Goal: Task Accomplishment & Management: Use online tool/utility

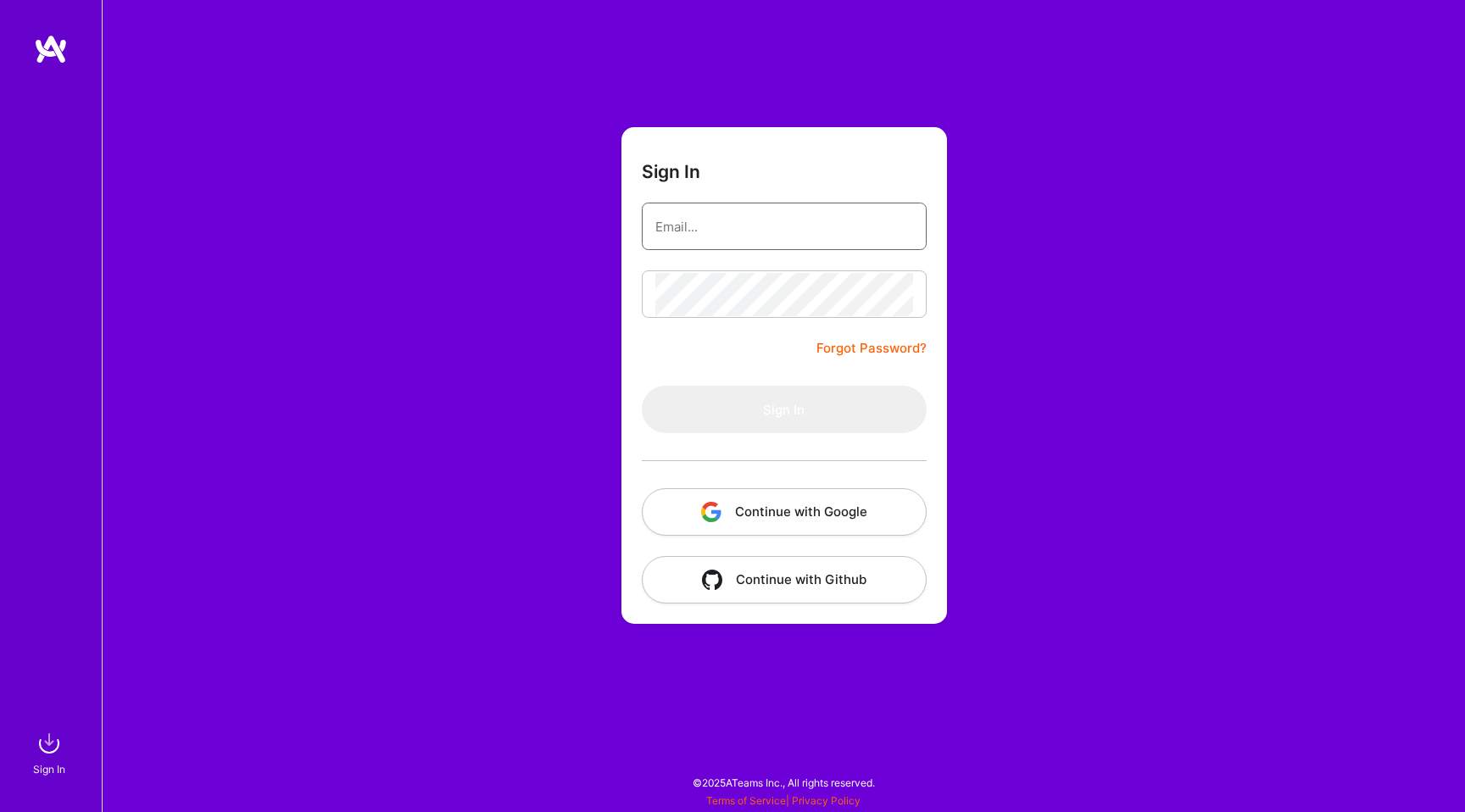
type input "hello@patryk.me"
click at [715, 262] on form "Sign In hello@patryk.me Forgot Password? Sign In Continue with Google Continue …" at bounding box center [784, 375] width 326 height 497
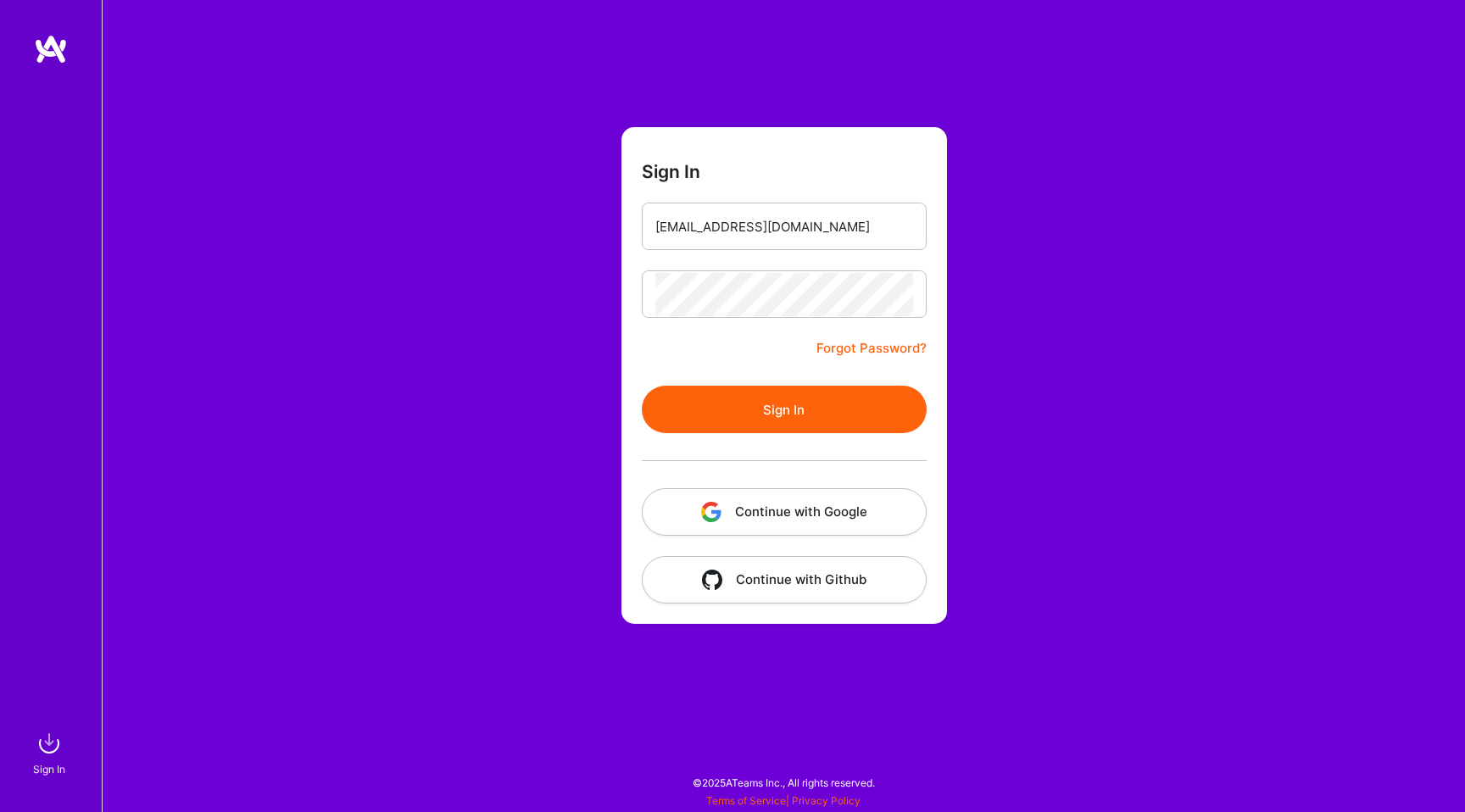
click at [698, 417] on button "Sign In" at bounding box center [784, 409] width 285 height 48
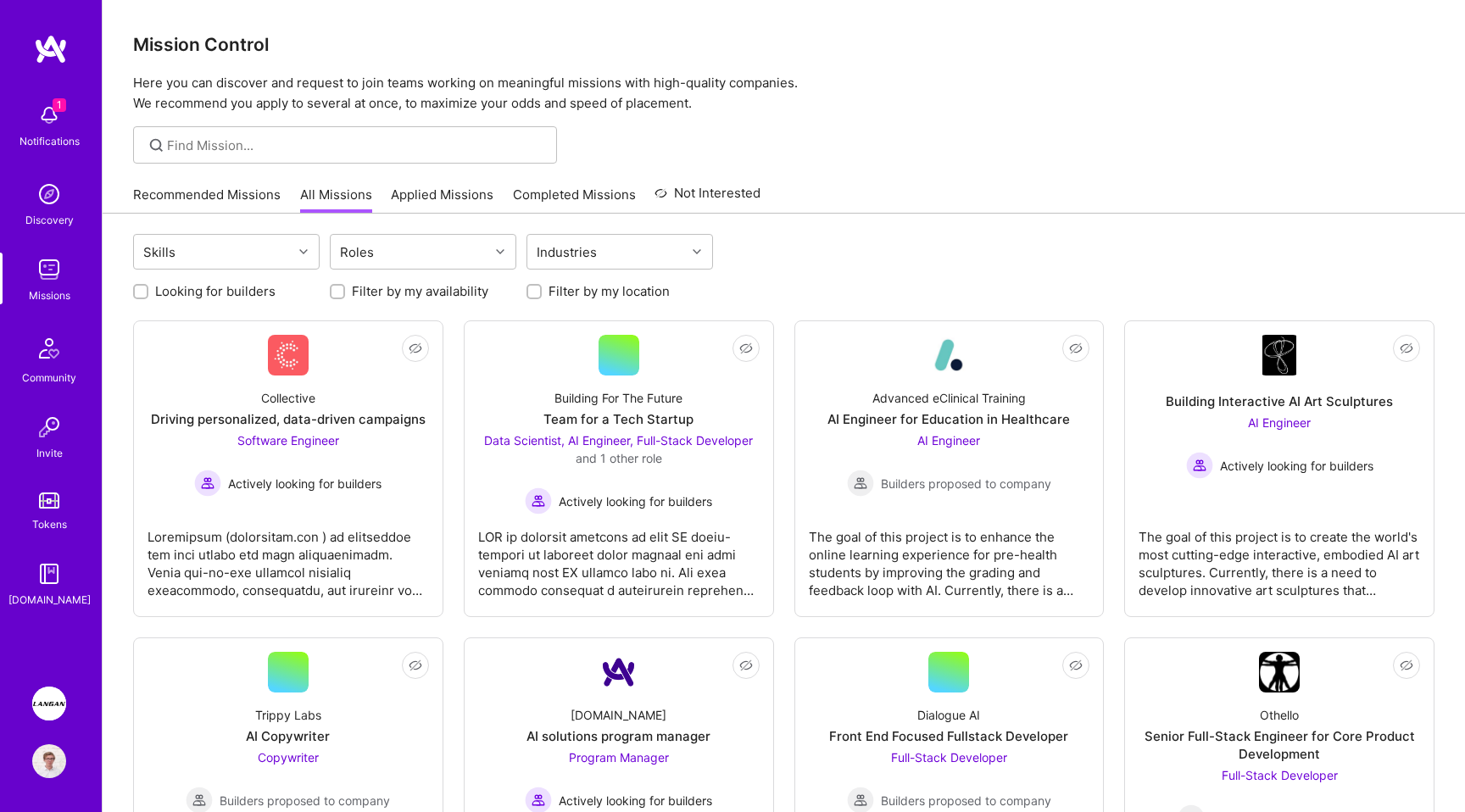
click at [244, 297] on label "Looking for builders" at bounding box center [215, 291] width 120 height 18
click at [148, 297] on input "Looking for builders" at bounding box center [142, 293] width 12 height 12
checkbox input "true"
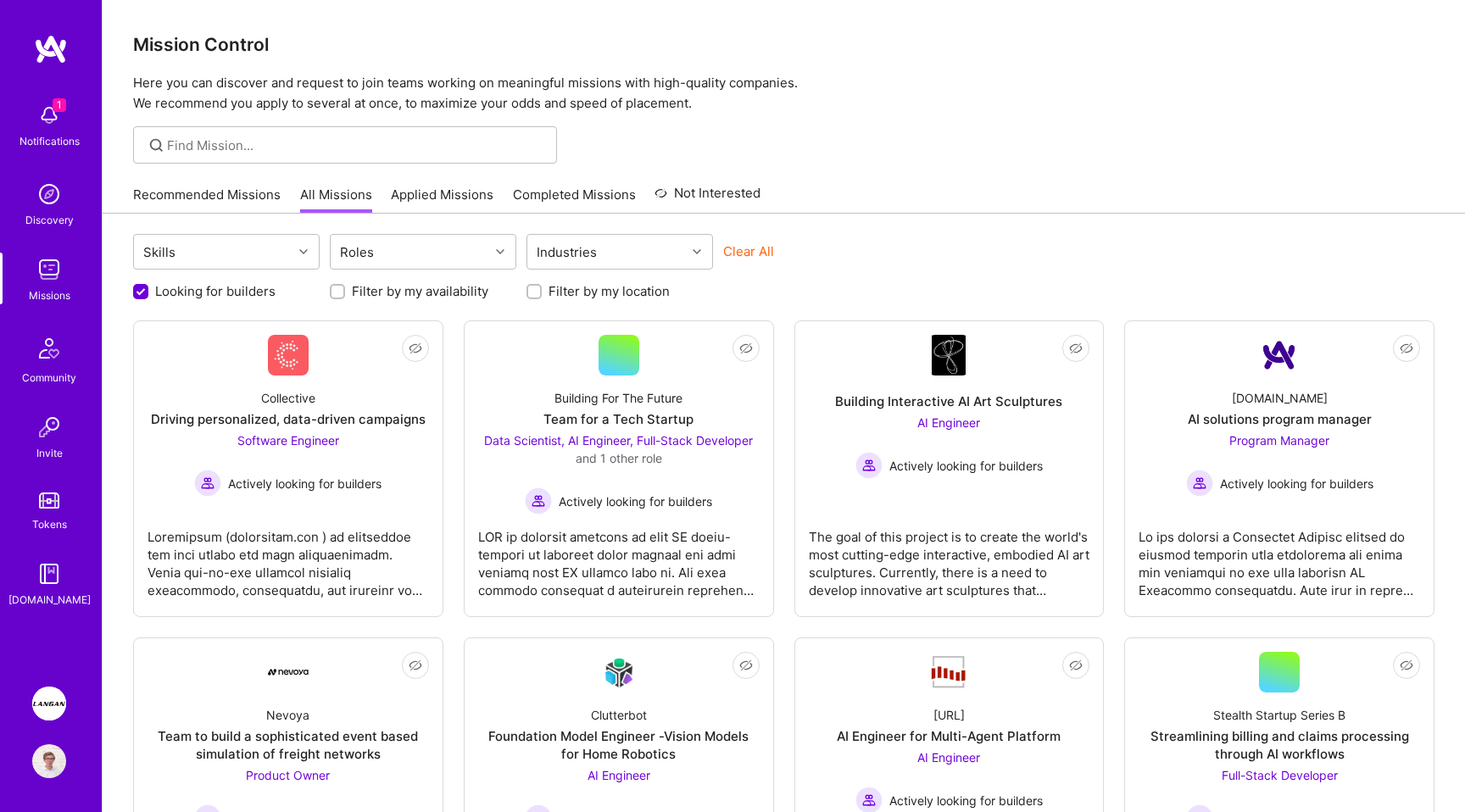
click at [582, 300] on label "Filter by my location" at bounding box center [609, 291] width 121 height 18
click at [542, 299] on input "Filter by my location" at bounding box center [536, 293] width 12 height 12
checkbox input "true"
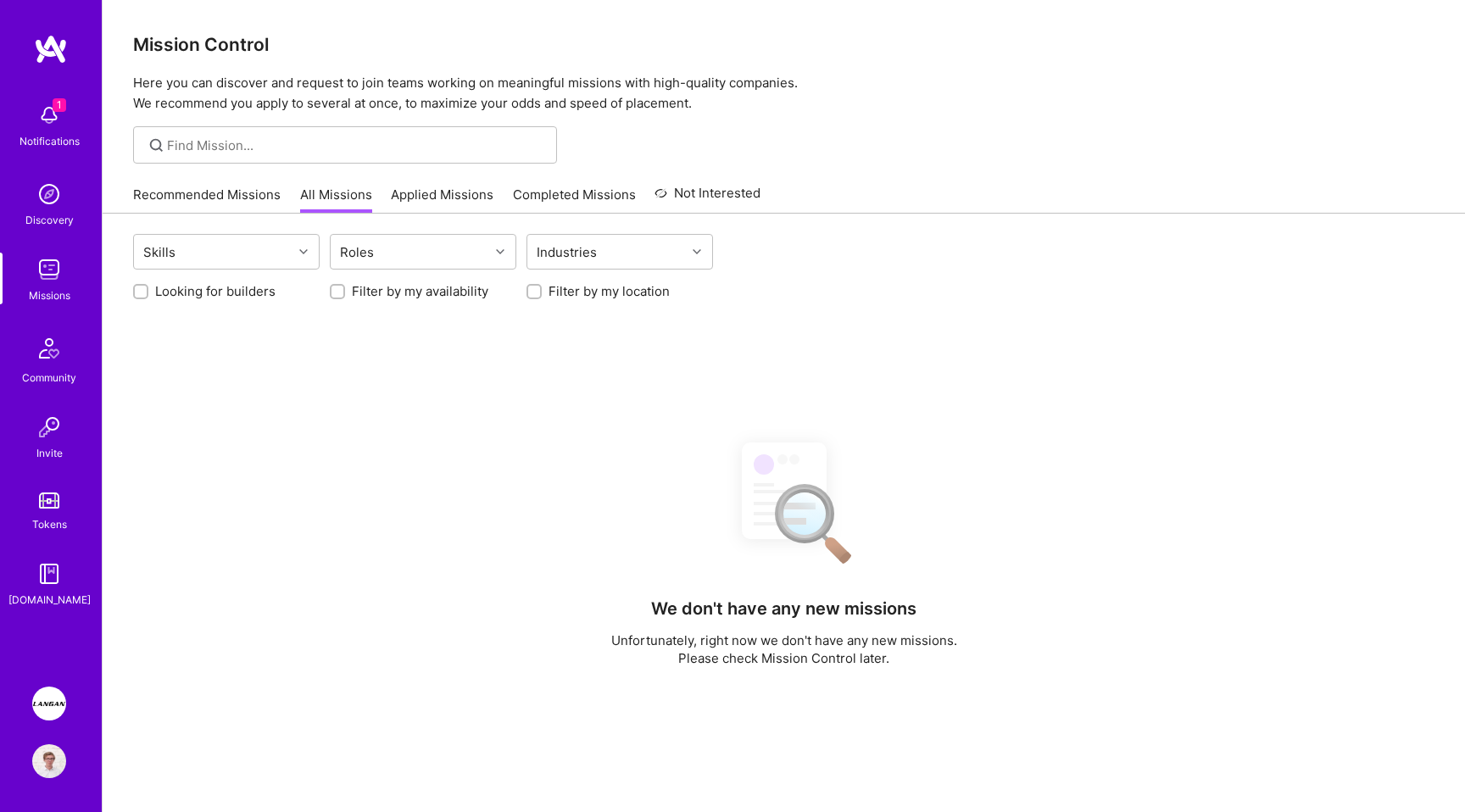
click at [557, 293] on label "Filter by my location" at bounding box center [609, 291] width 121 height 18
click at [542, 293] on input "Filter by my location" at bounding box center [536, 293] width 12 height 12
checkbox input "true"
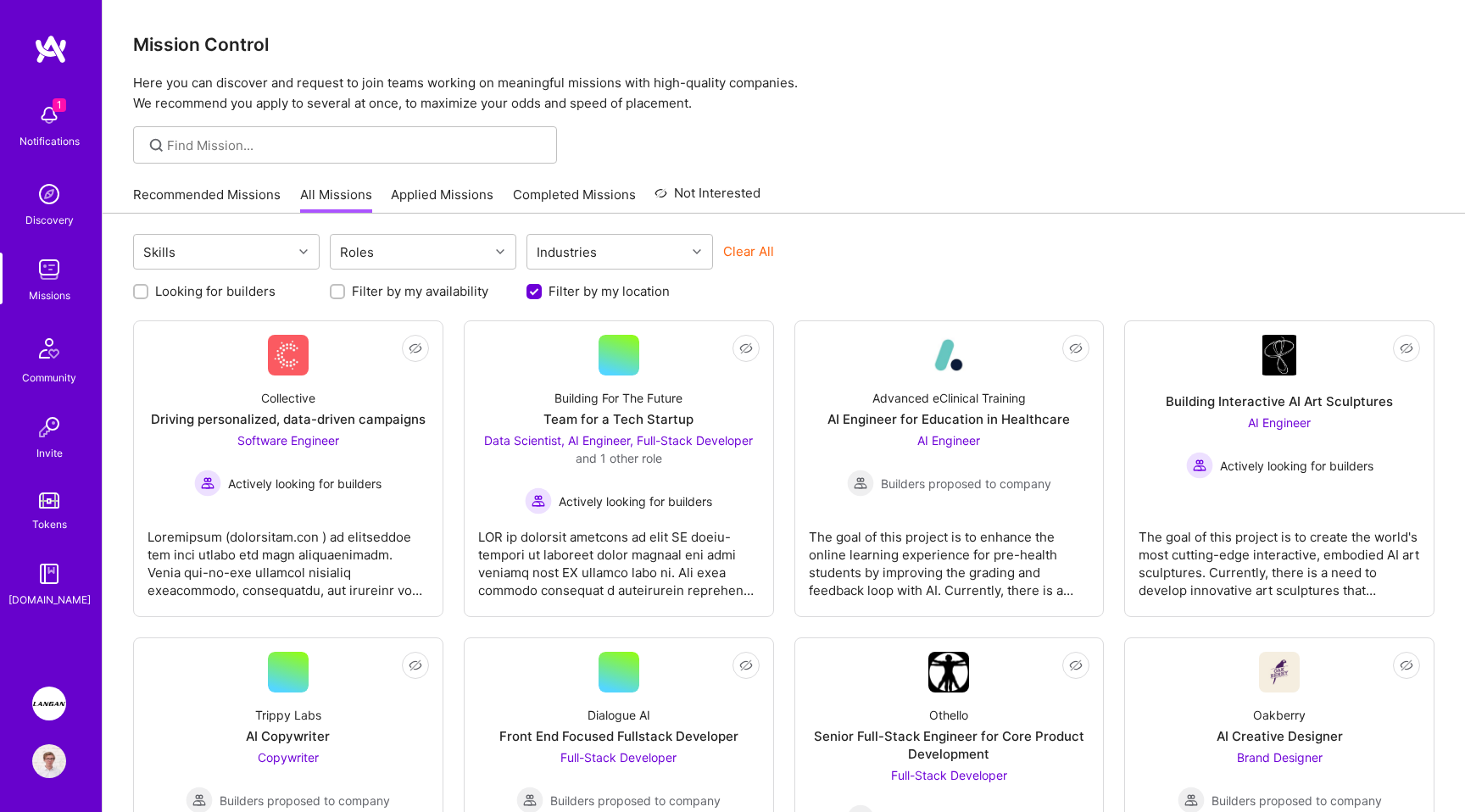
click at [218, 286] on label "Looking for builders" at bounding box center [215, 291] width 120 height 18
click at [148, 287] on input "Looking for builders" at bounding box center [142, 293] width 12 height 12
checkbox input "true"
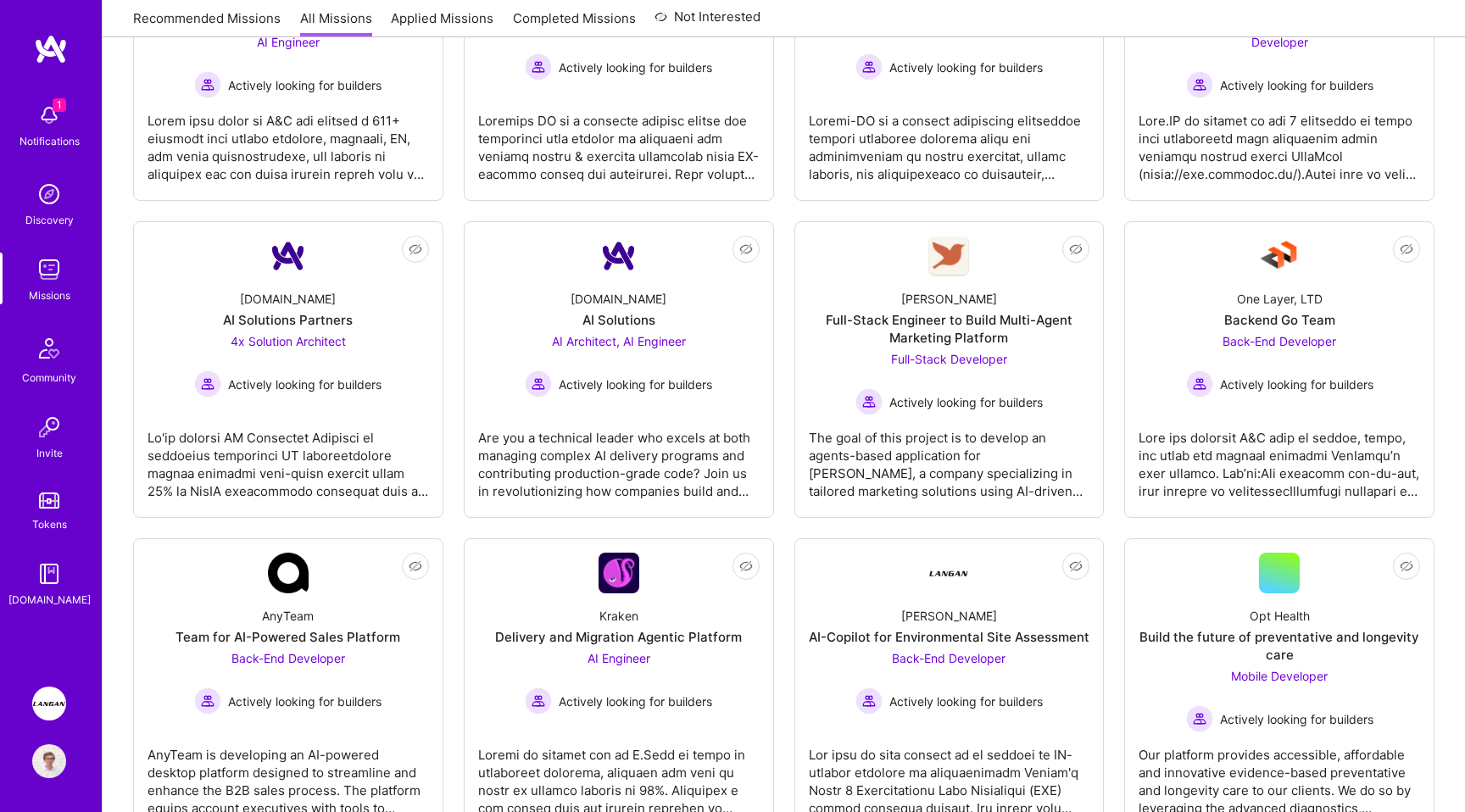
scroll to position [797, 0]
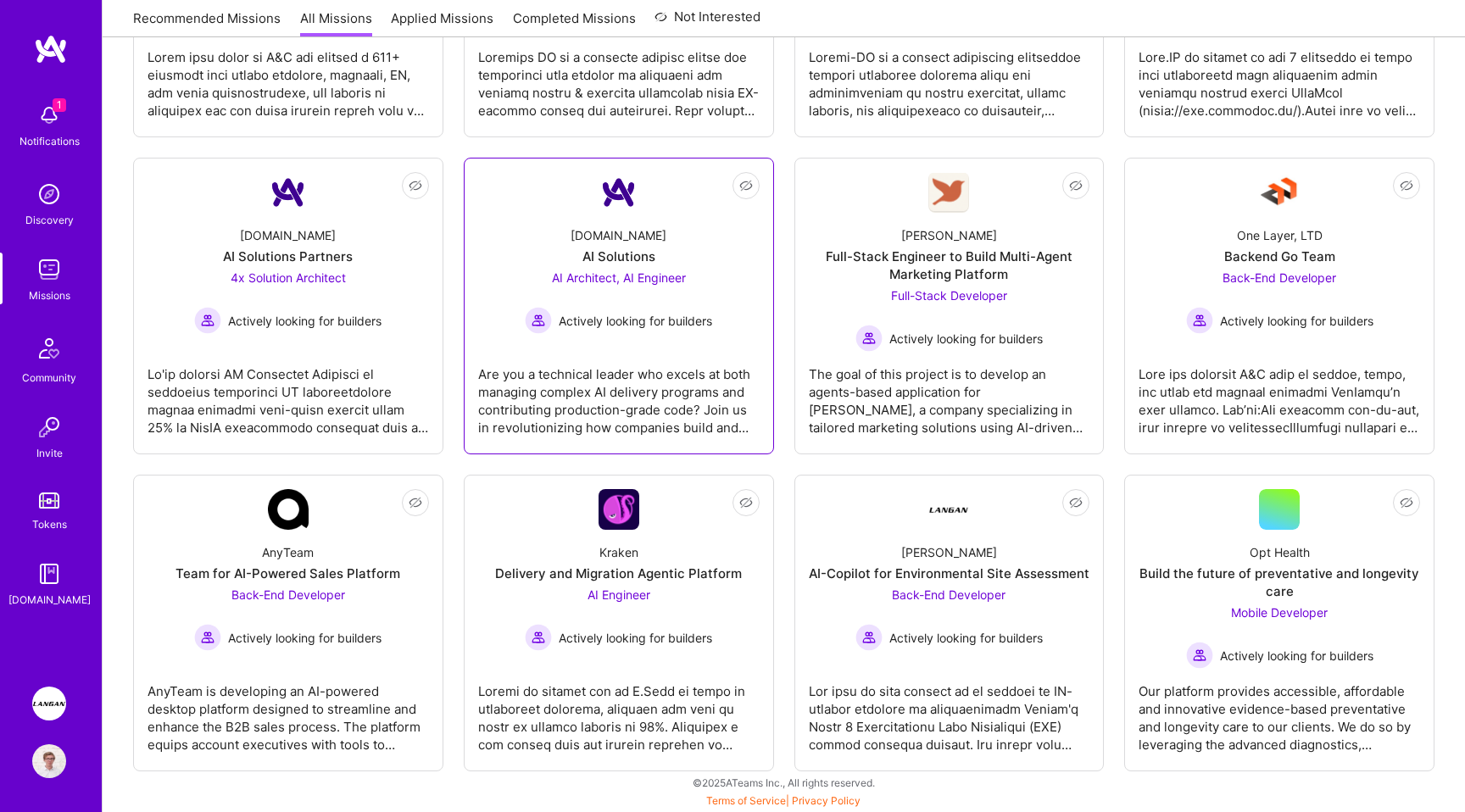
click at [637, 389] on div "Are you a technical leader who excels at both managing complex AI delivery prog…" at bounding box center [619, 394] width 282 height 85
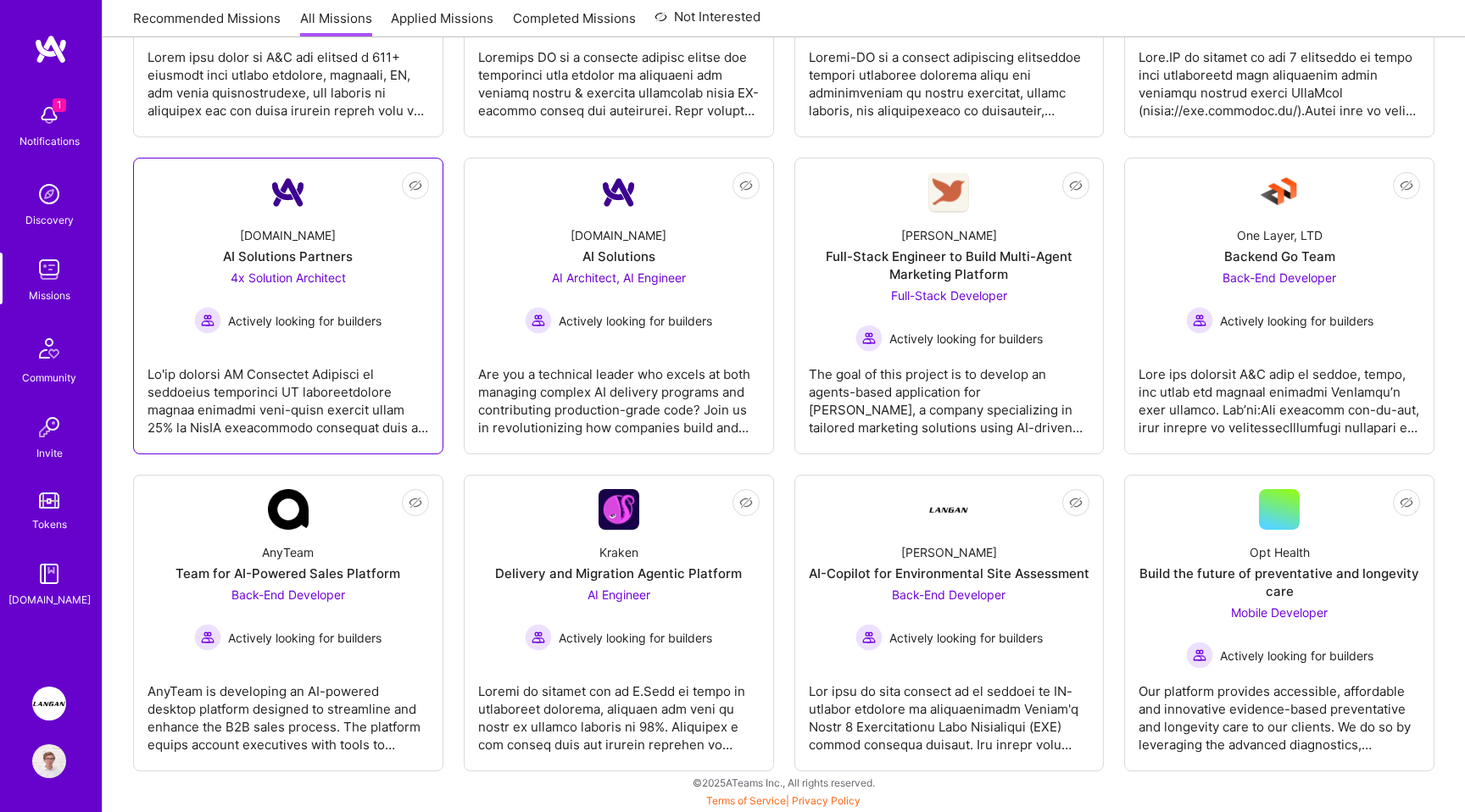
click at [366, 395] on div at bounding box center [288, 394] width 282 height 85
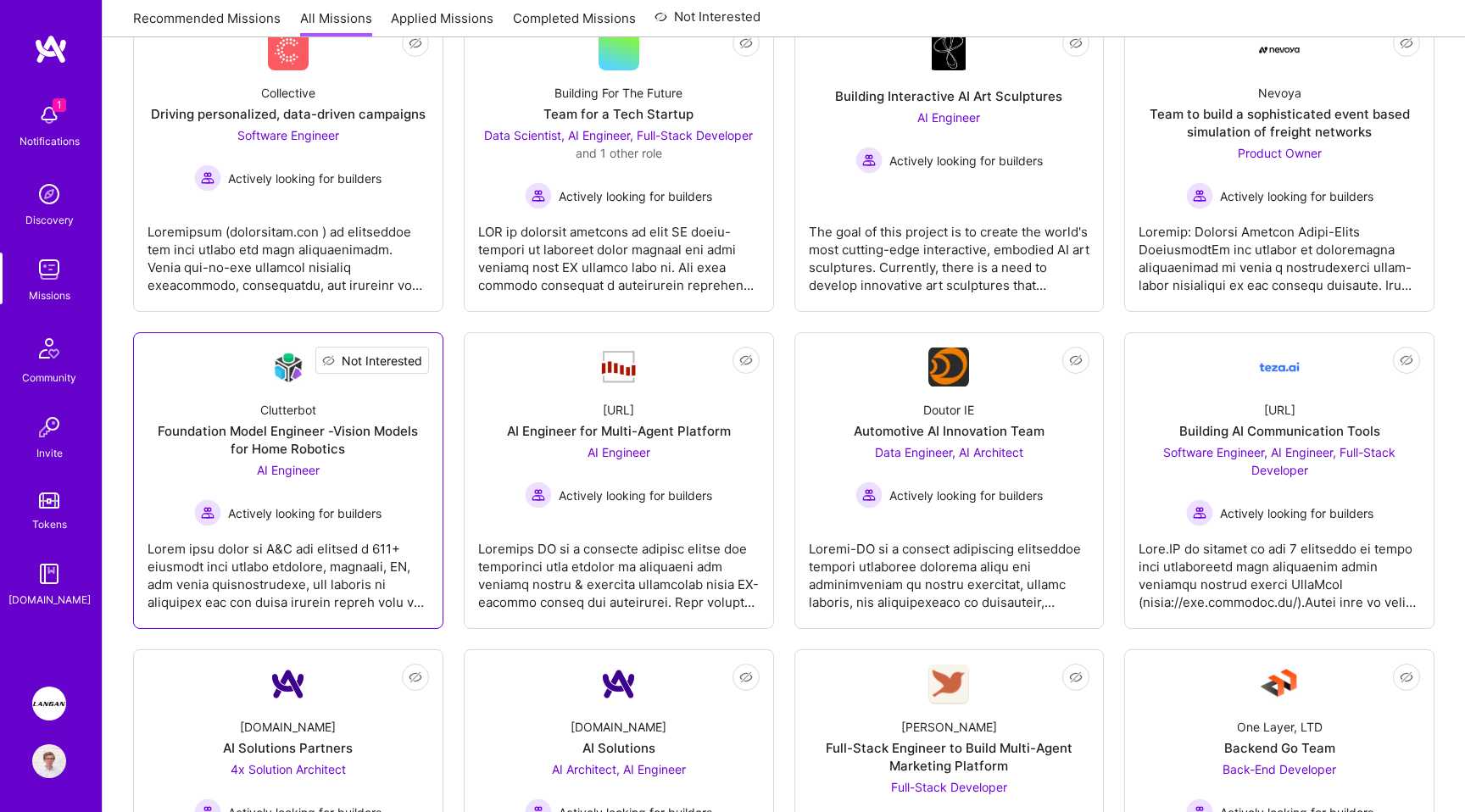
scroll to position [122, 0]
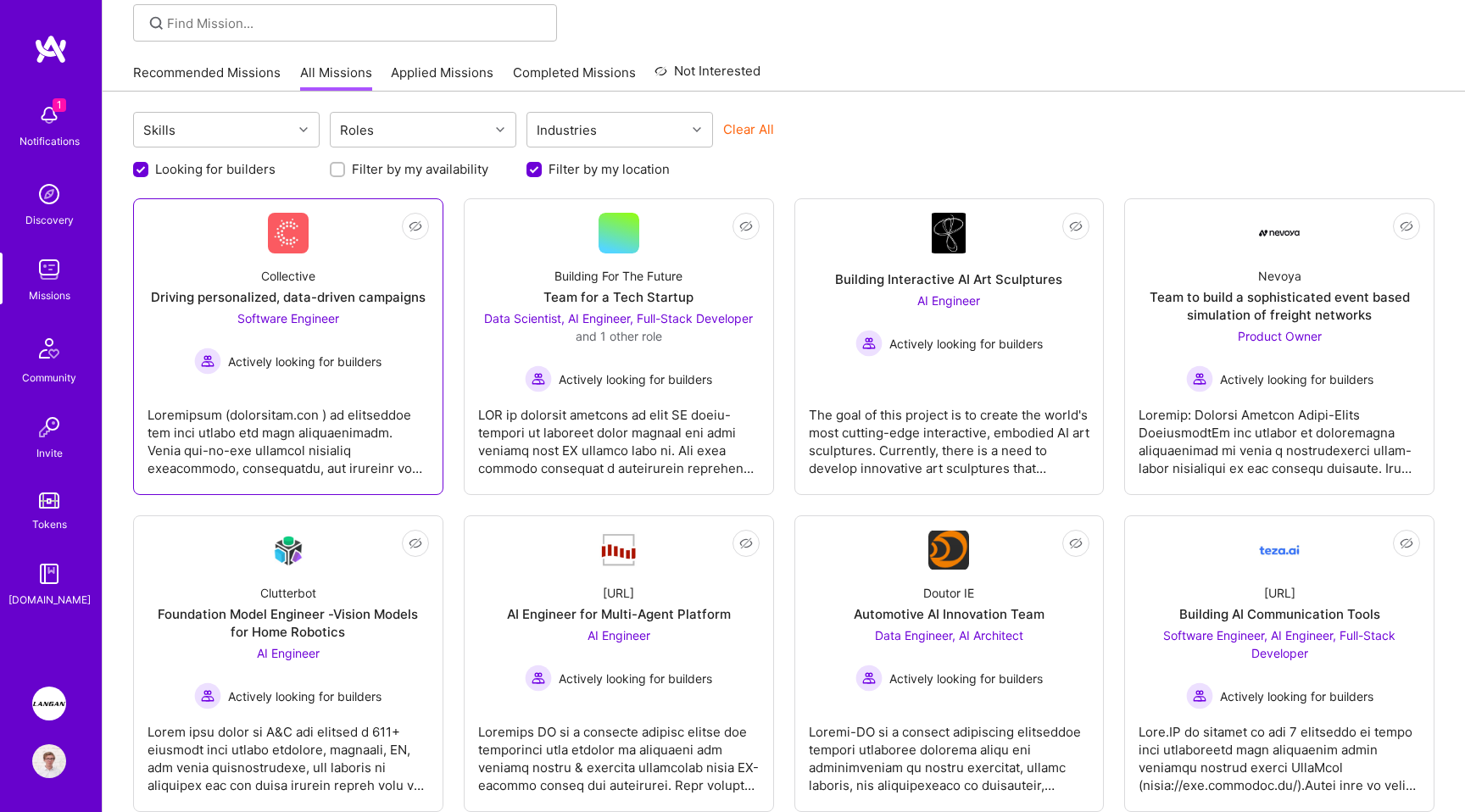
click at [367, 376] on link "Not Interested Collective Driving personalized, data-driven campaigns Software …" at bounding box center [288, 346] width 282 height 268
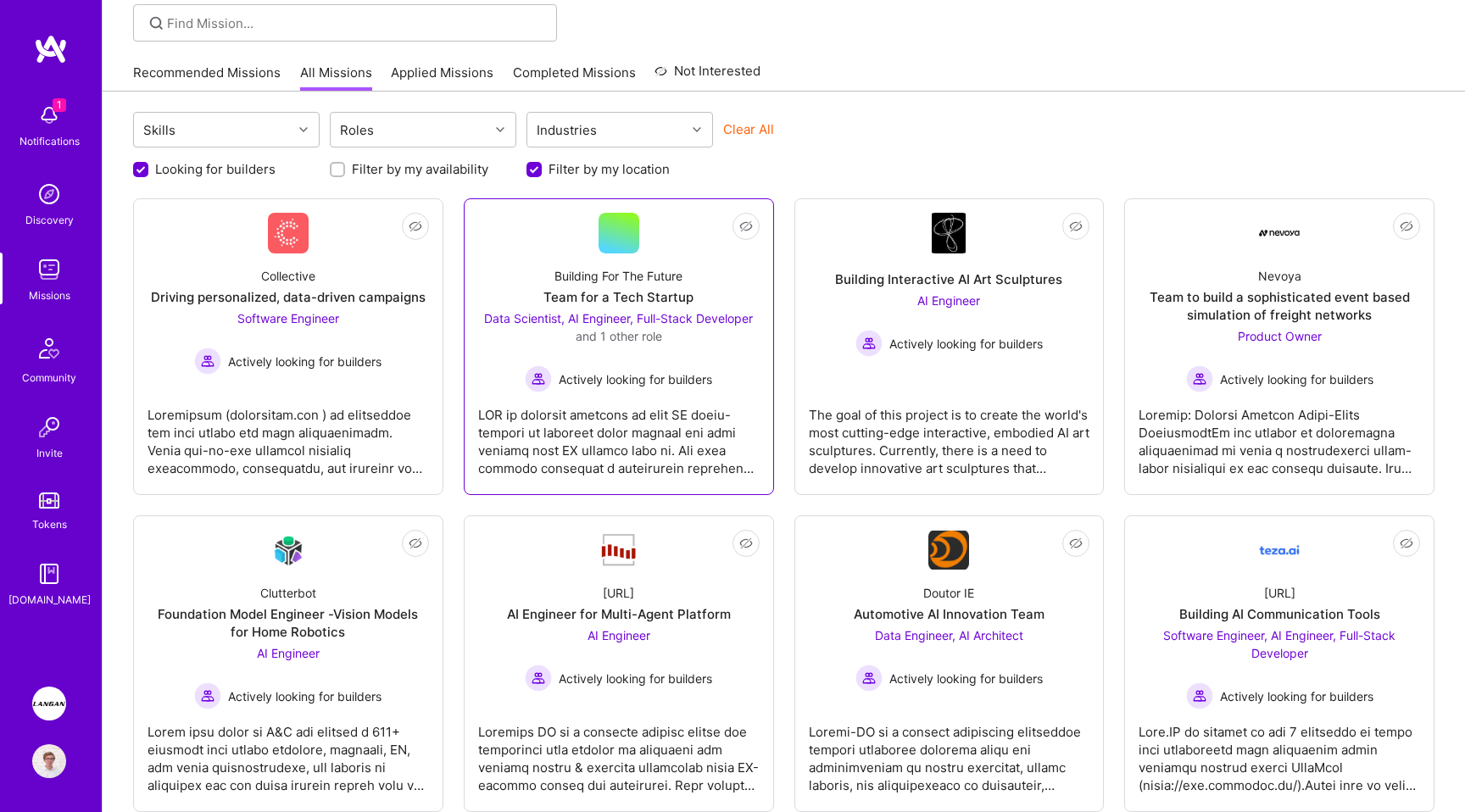
click at [570, 386] on span "Actively looking for builders" at bounding box center [635, 379] width 153 height 18
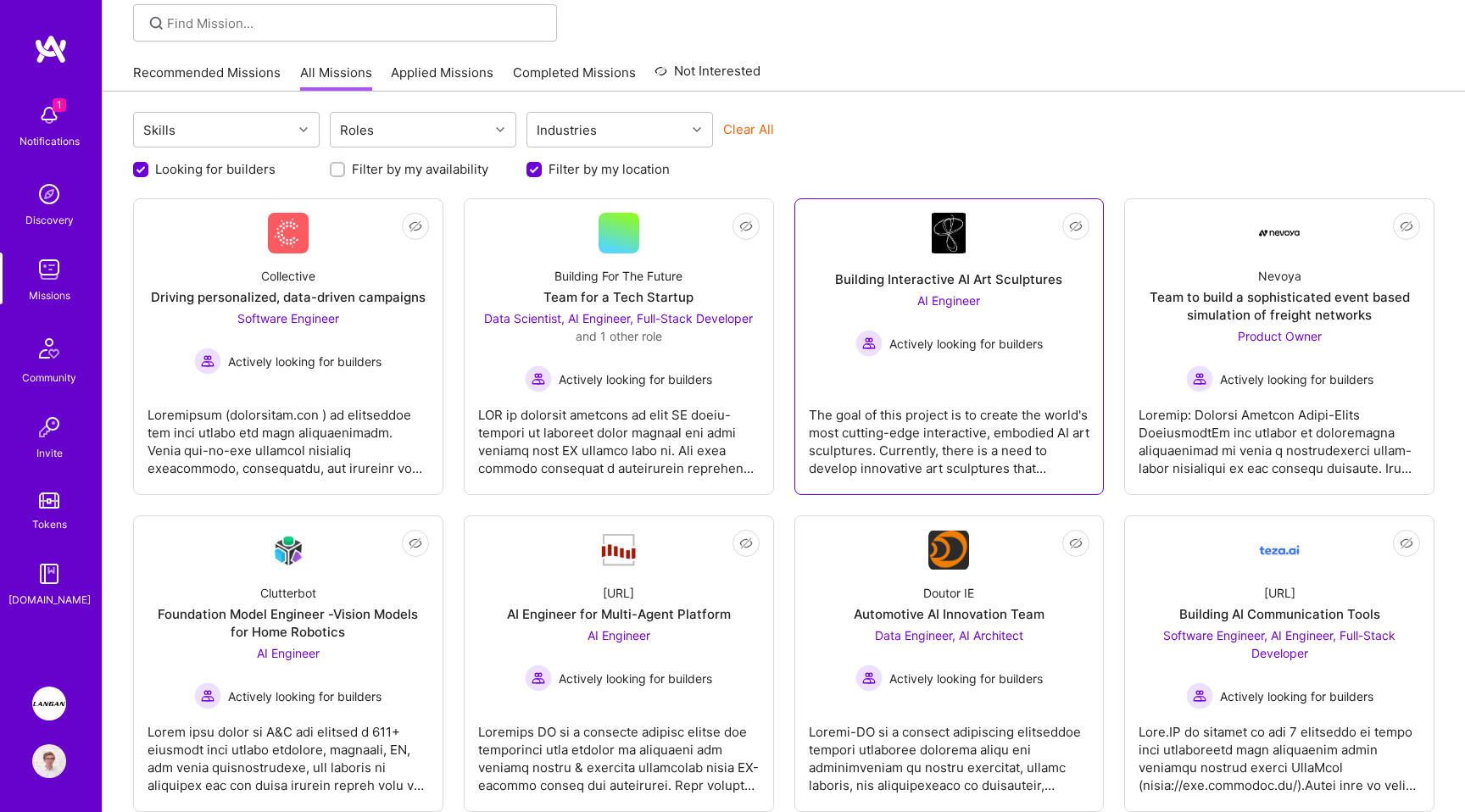
click at [829, 369] on link "Not Interested Building Interactive AI Art Sculptures AI Engineer Actively look…" at bounding box center [949, 346] width 282 height 268
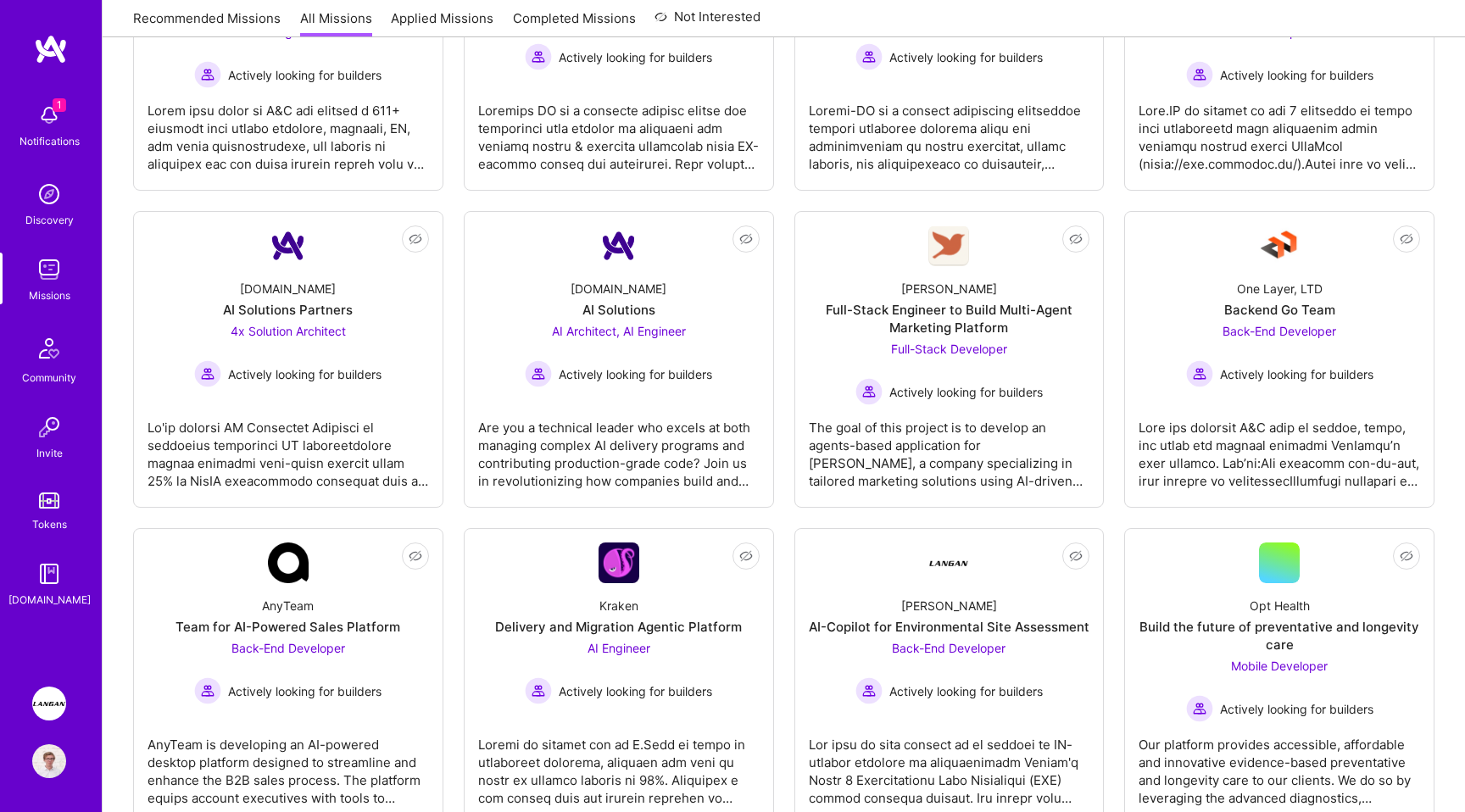
scroll to position [797, 0]
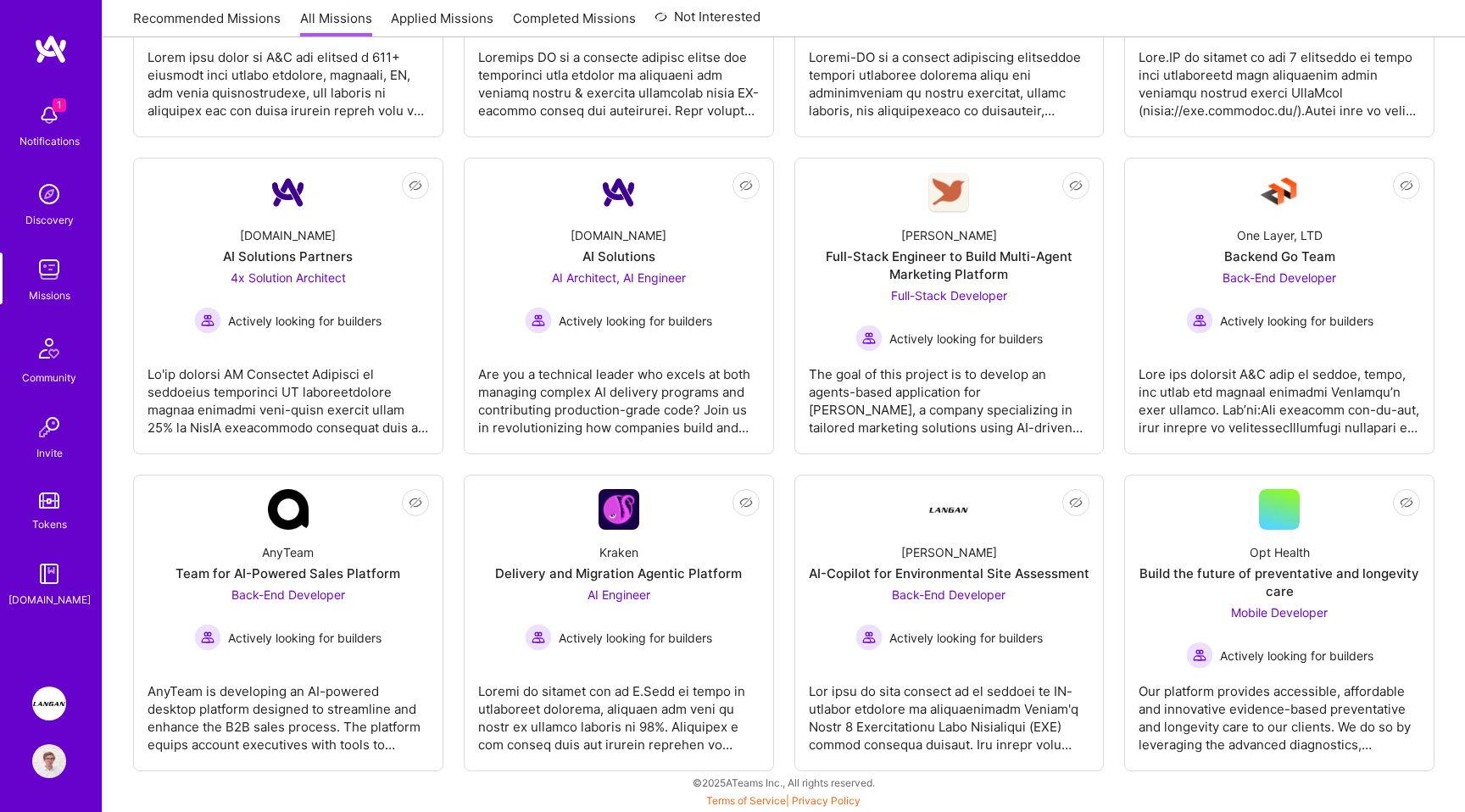
click at [51, 698] on img at bounding box center [49, 704] width 34 height 34
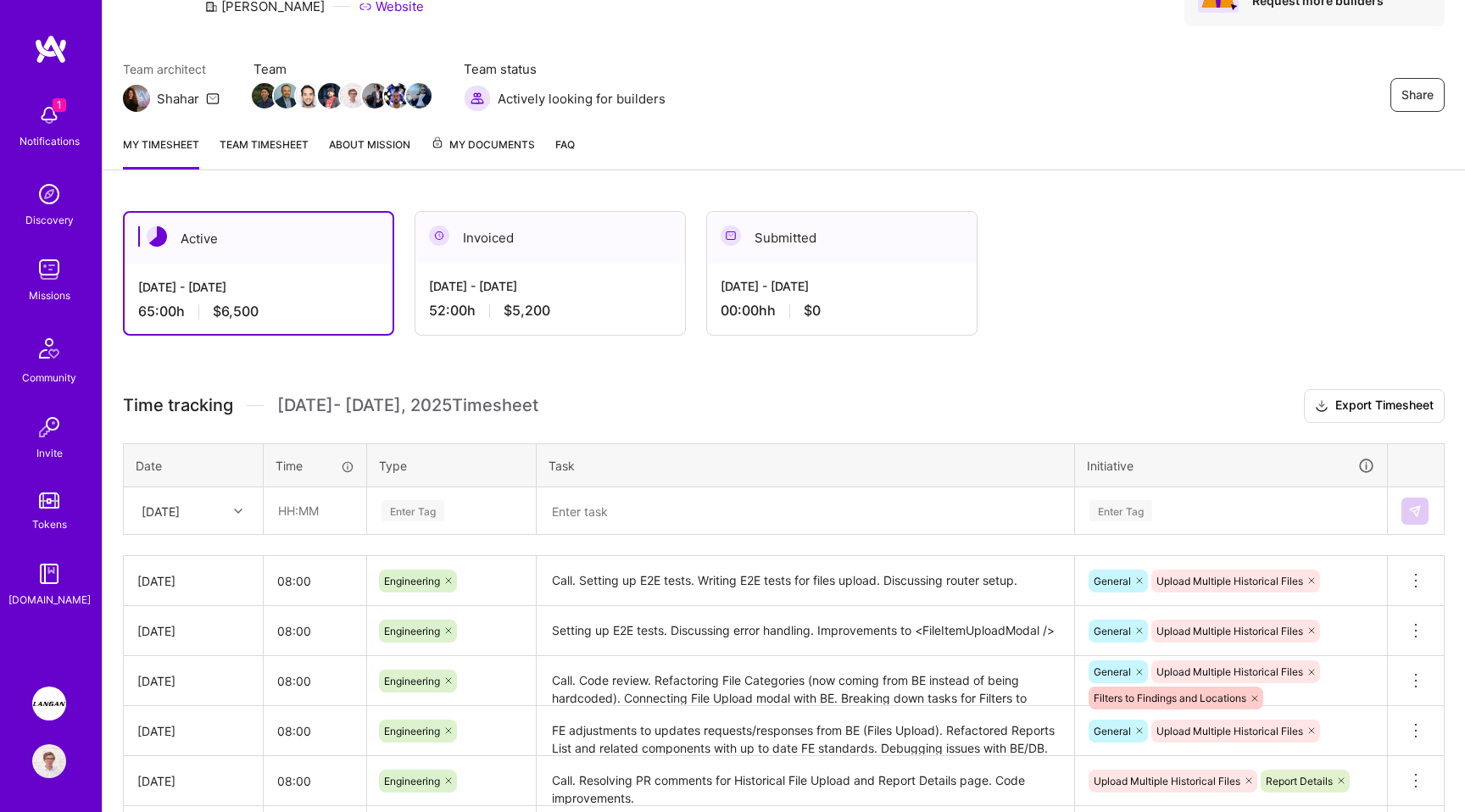
scroll to position [198, 0]
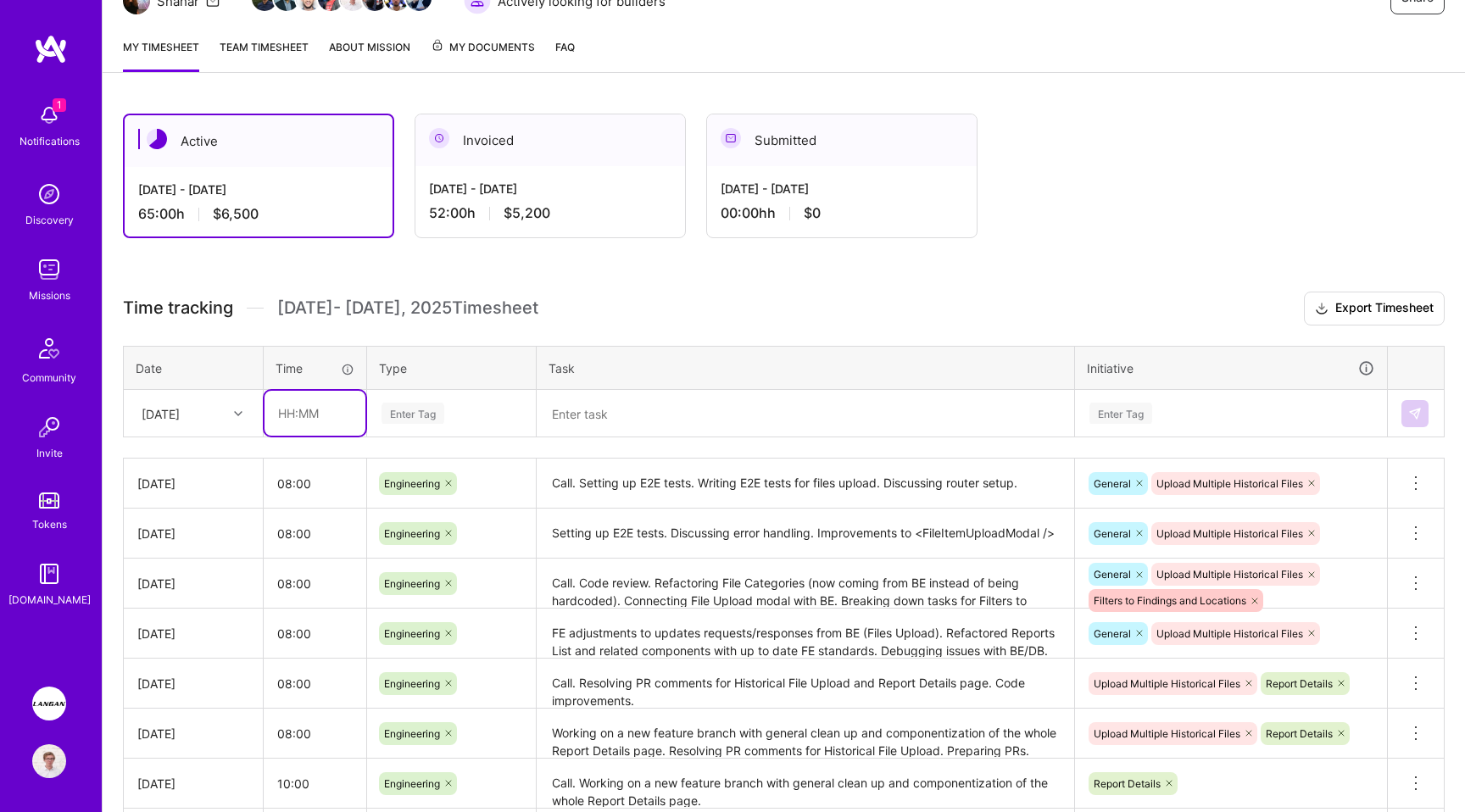
click at [301, 420] on input "text" at bounding box center [315, 413] width 101 height 45
type input "08:00"
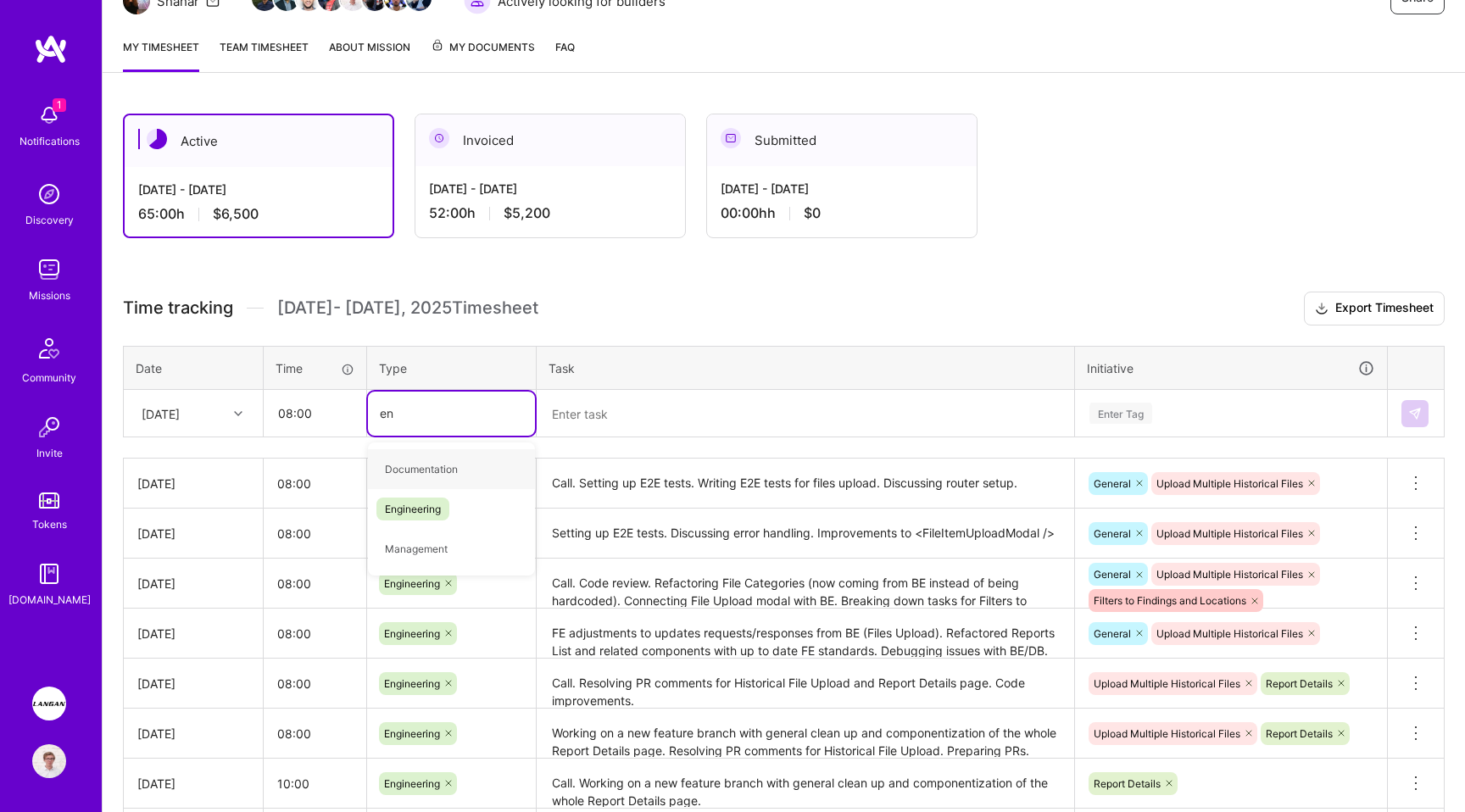
type input "eng"
click at [417, 477] on span "Engineering" at bounding box center [413, 469] width 73 height 23
click at [584, 414] on textarea at bounding box center [806, 414] width 535 height 44
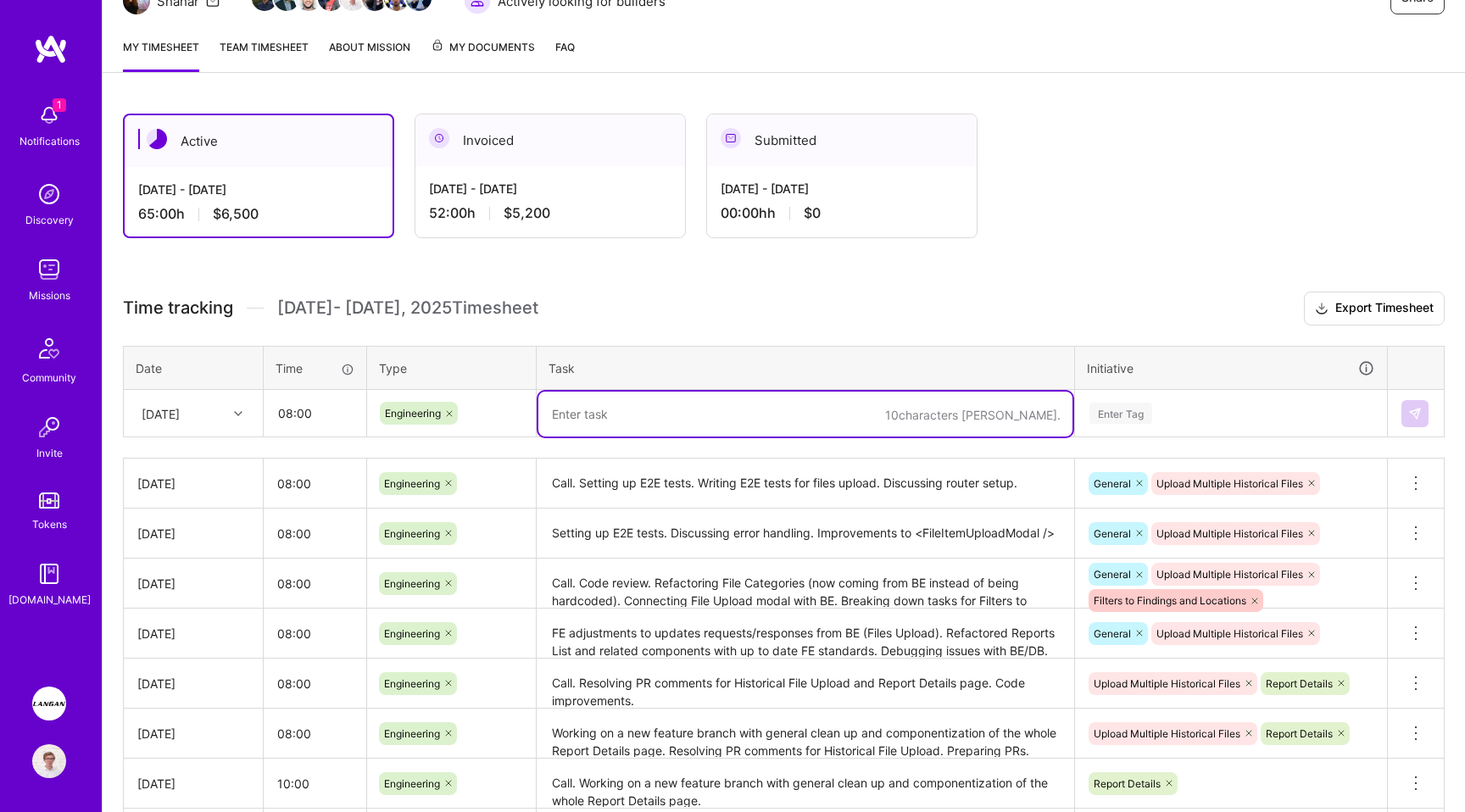
click at [1107, 415] on div "Enter Tag" at bounding box center [1121, 413] width 63 height 26
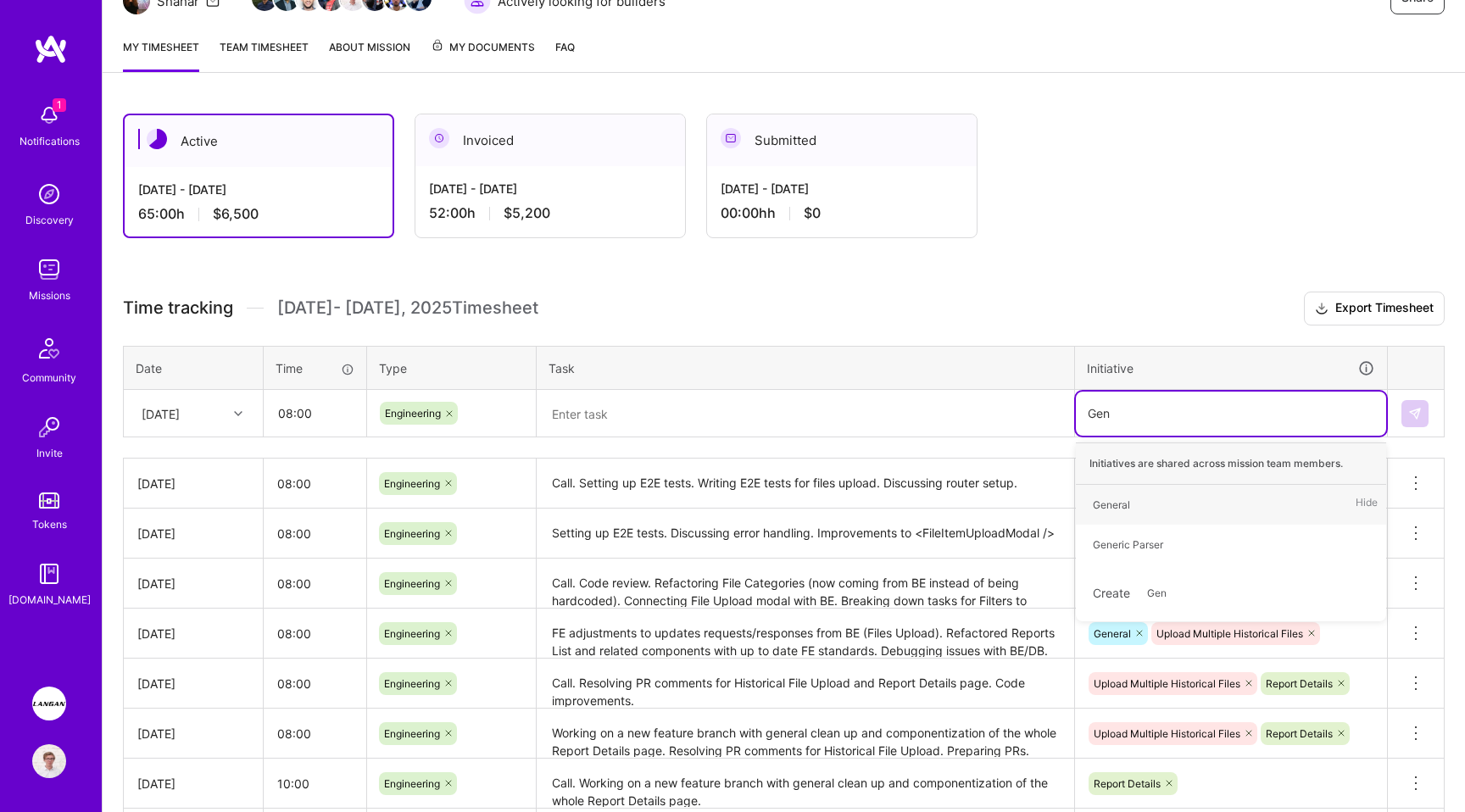
type input "Gene"
click at [1128, 518] on div "General Hide" at bounding box center [1231, 505] width 311 height 40
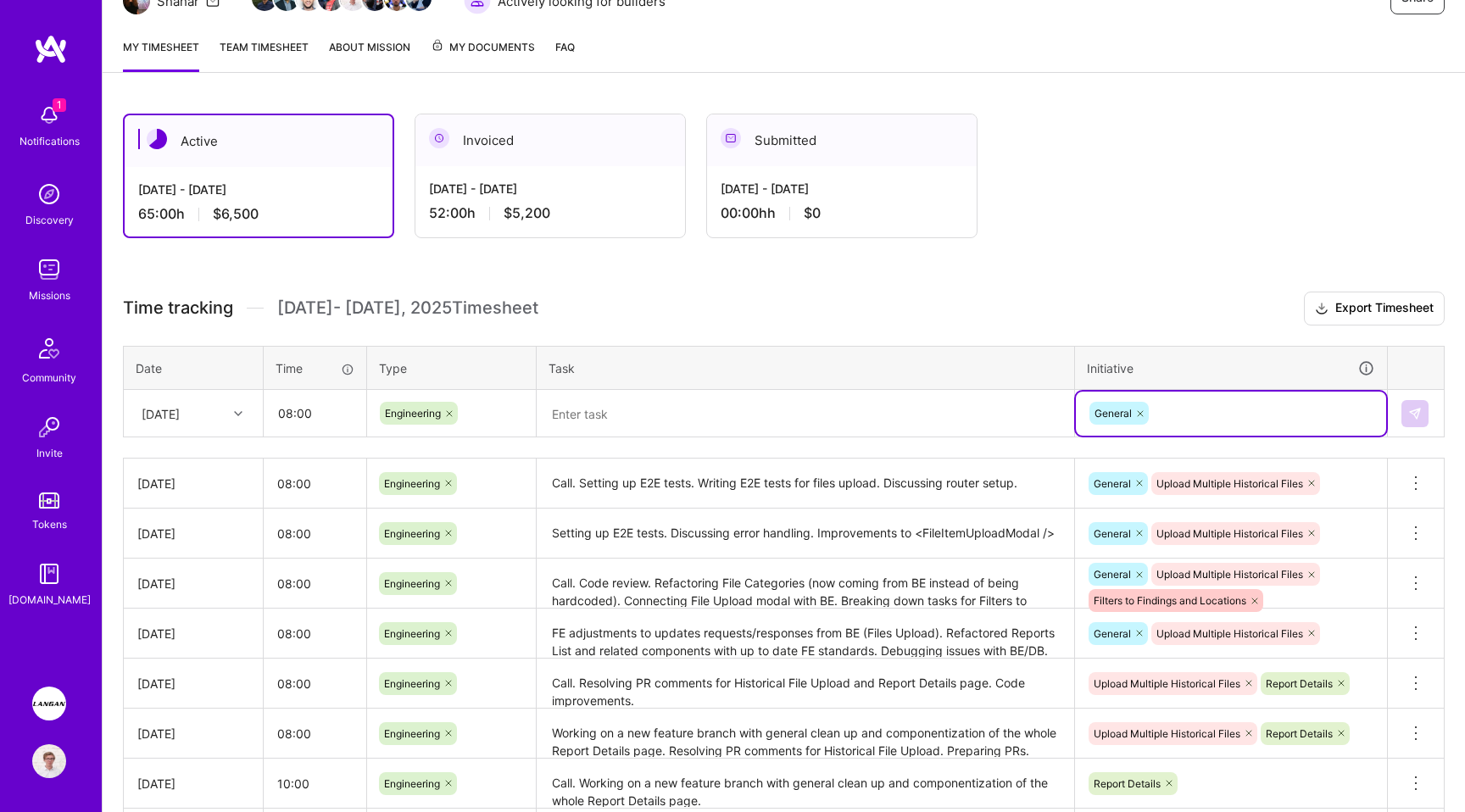
click at [1183, 414] on div "General" at bounding box center [1231, 413] width 287 height 26
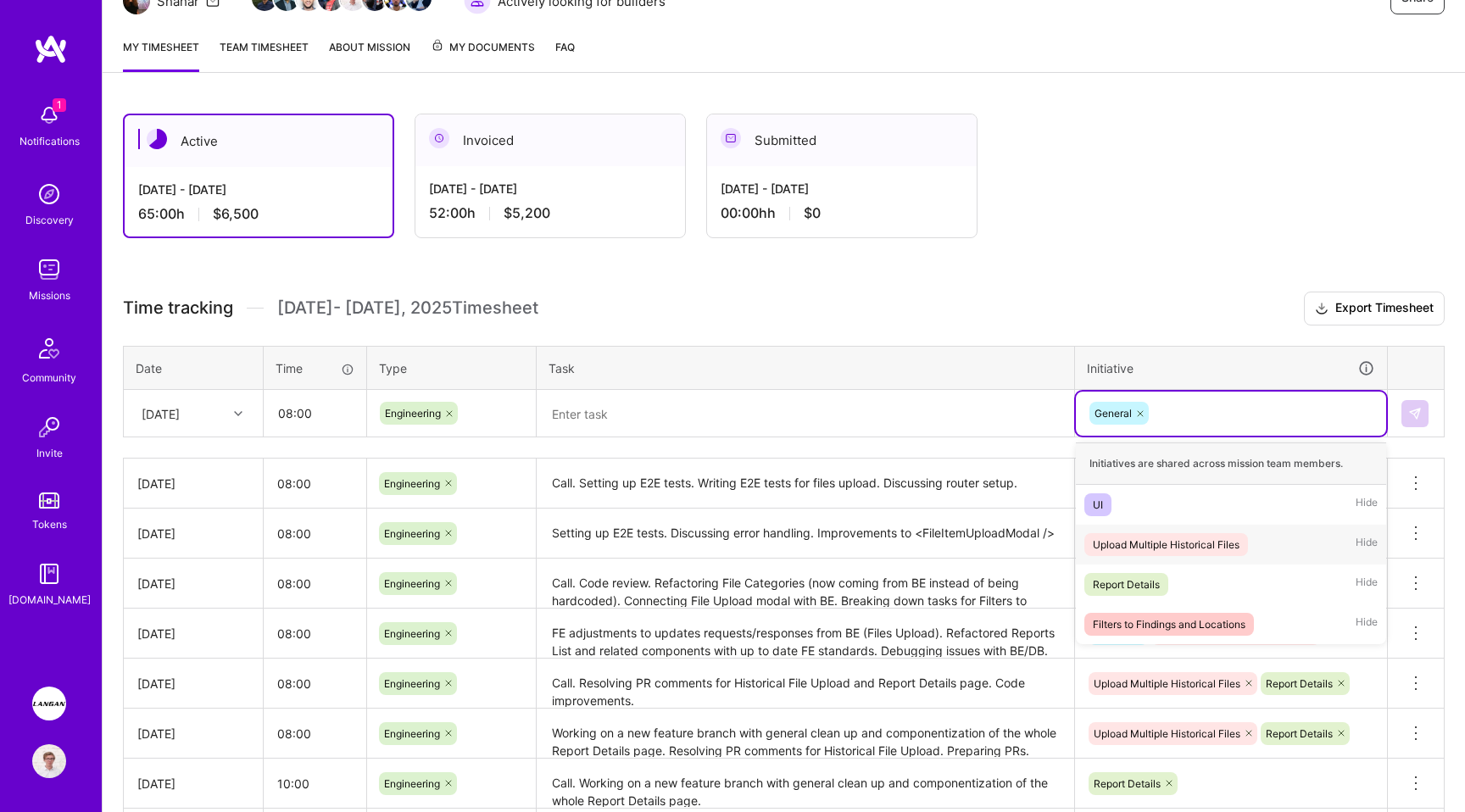
click at [1164, 541] on div "Upload Multiple Historical Files" at bounding box center [1166, 545] width 146 height 18
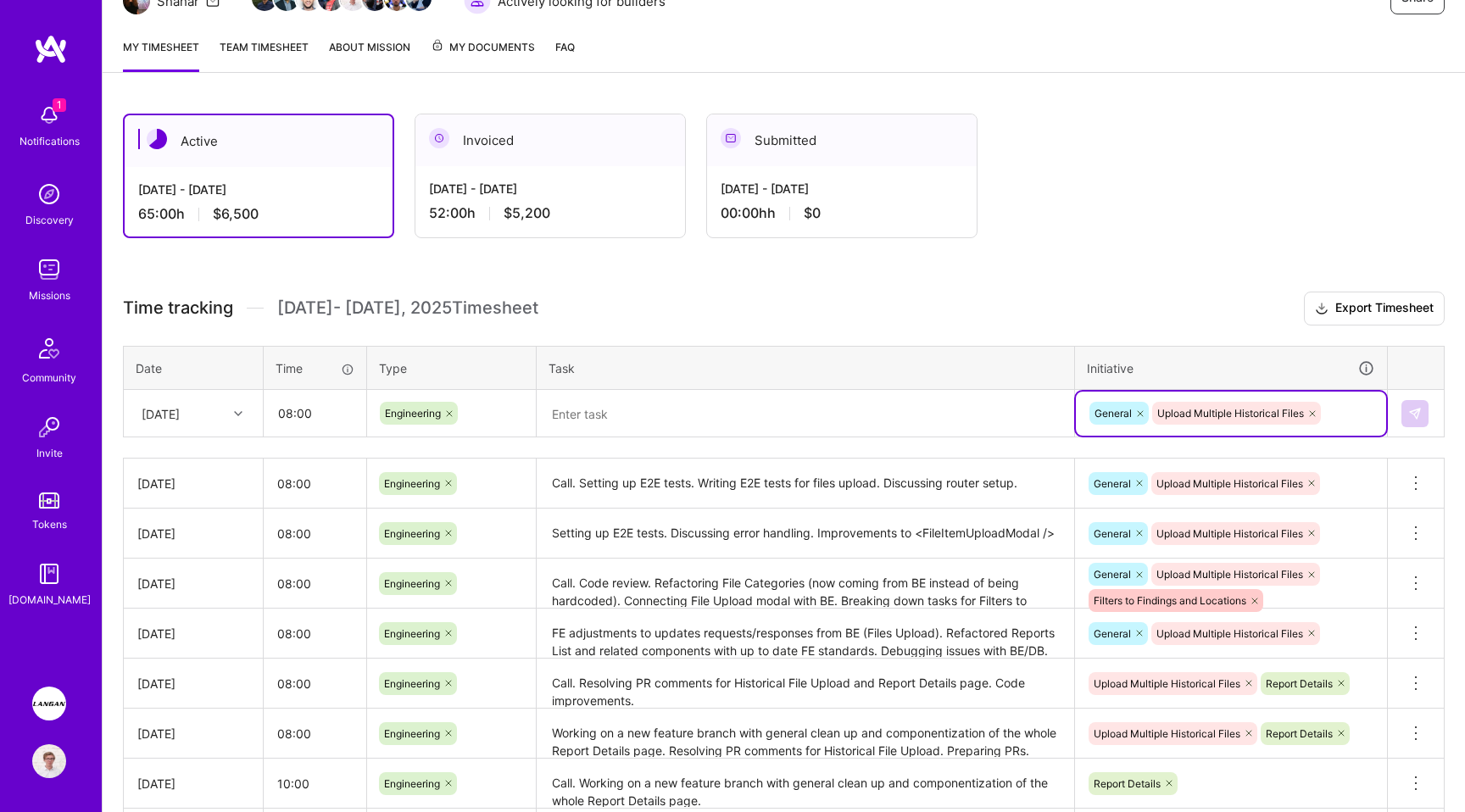
click at [650, 430] on textarea at bounding box center [806, 414] width 535 height 45
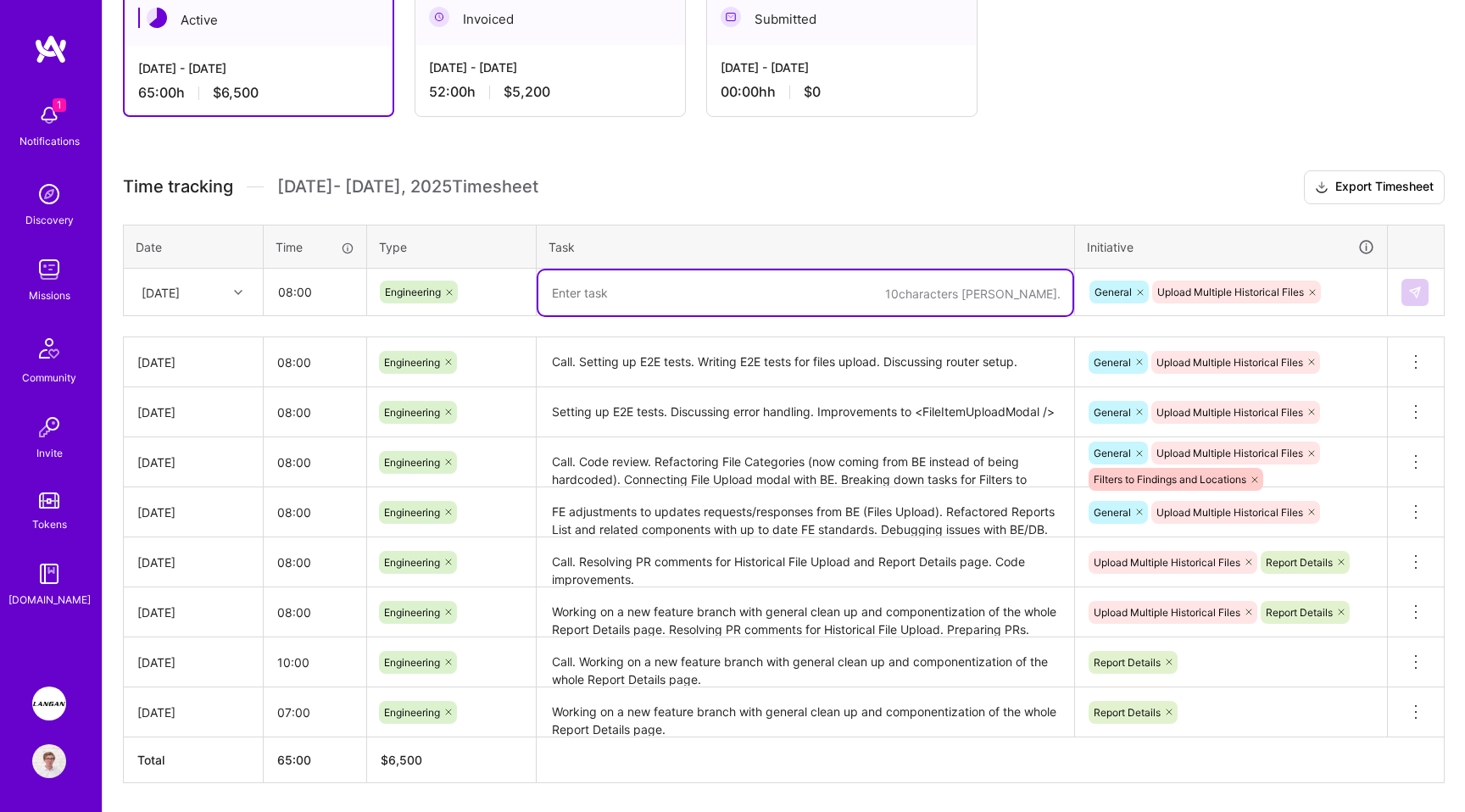
scroll to position [328, 0]
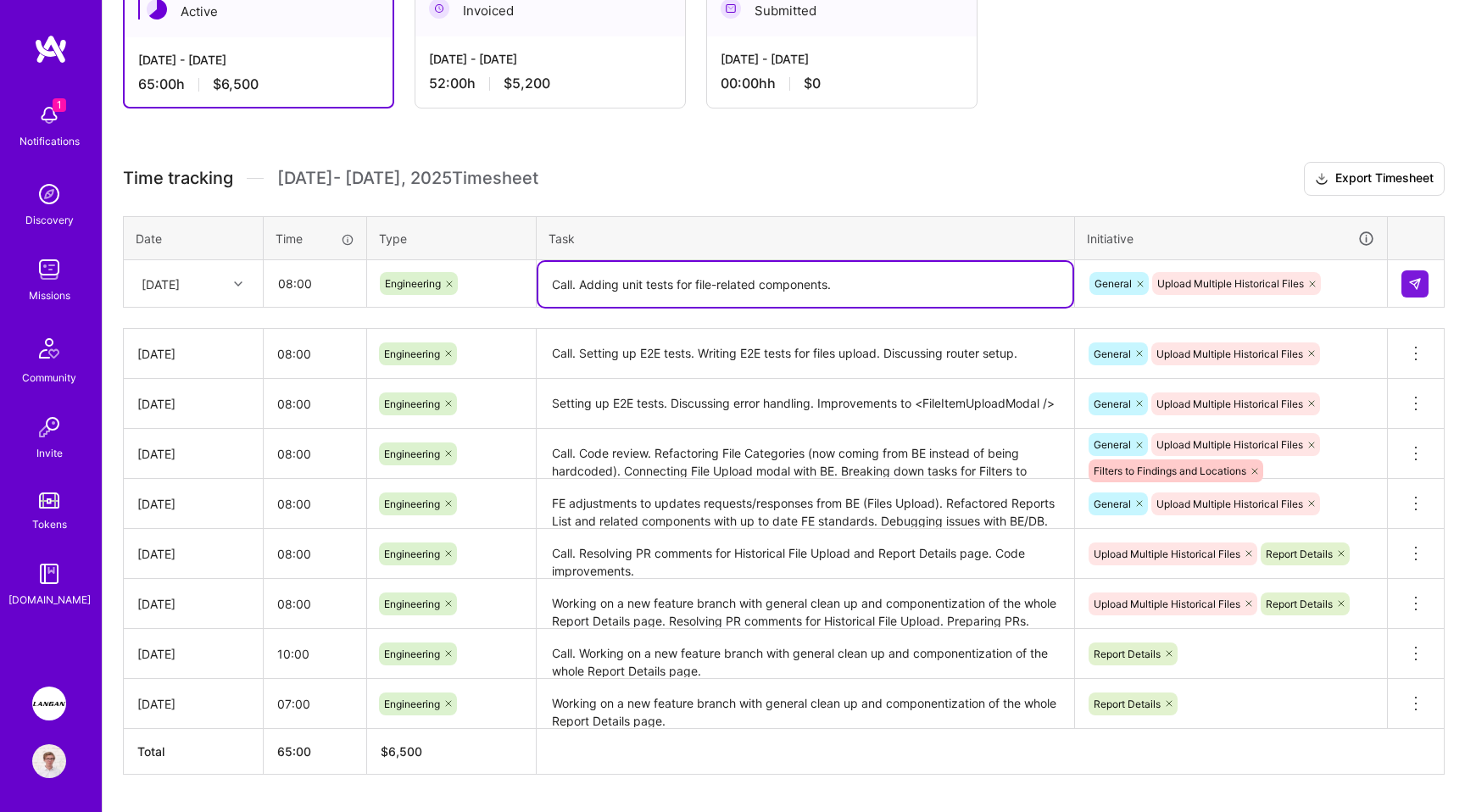
click at [574, 287] on textarea "Call. Adding unit tests for file-related components." at bounding box center [806, 284] width 535 height 45
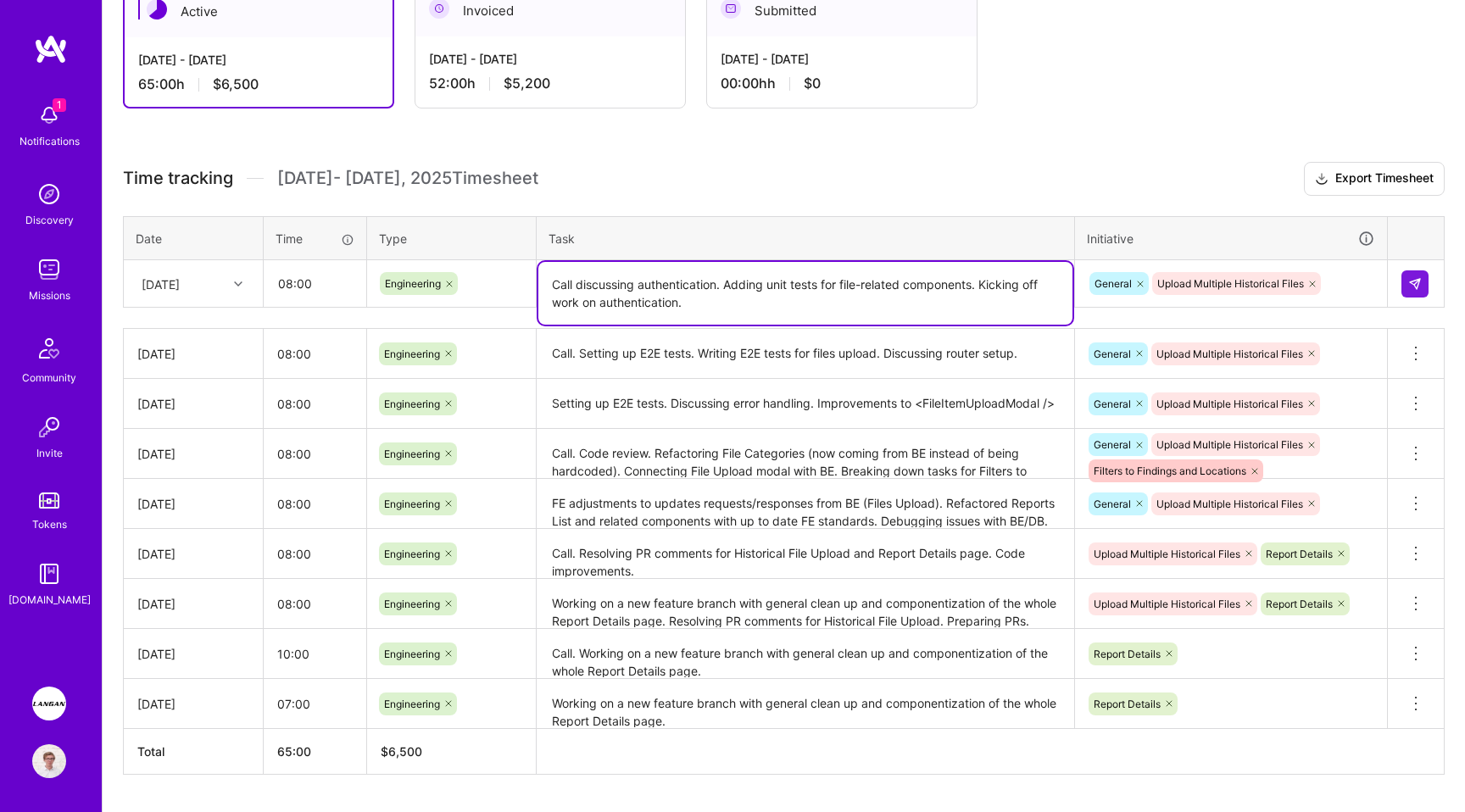
type textarea "Call discussing authentication. Adding unit tests for file-related components. …"
click at [1336, 286] on div "General Upload Multiple Historical Files" at bounding box center [1231, 283] width 287 height 26
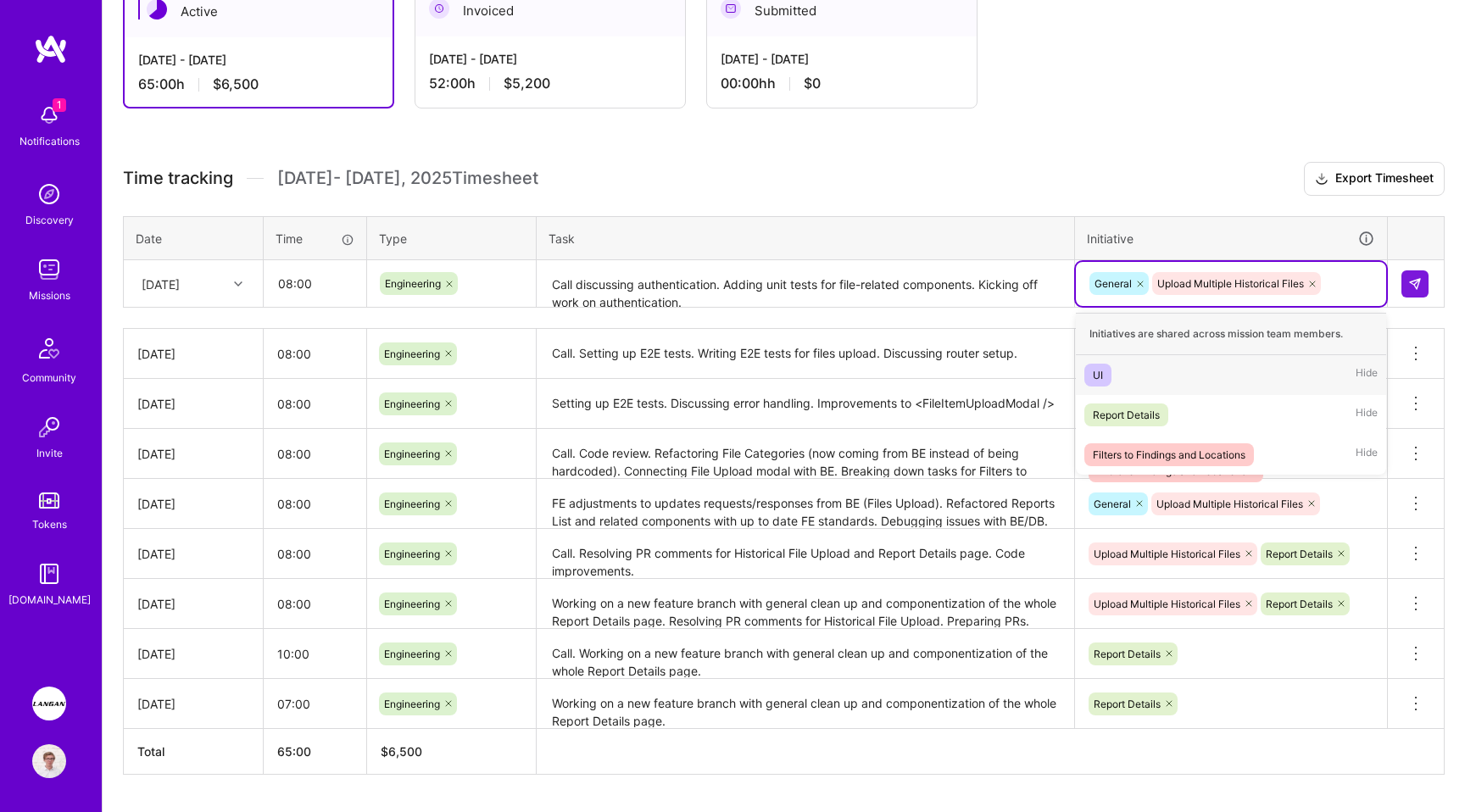
paste input "User Profile Management"
type input "User Profile Management"
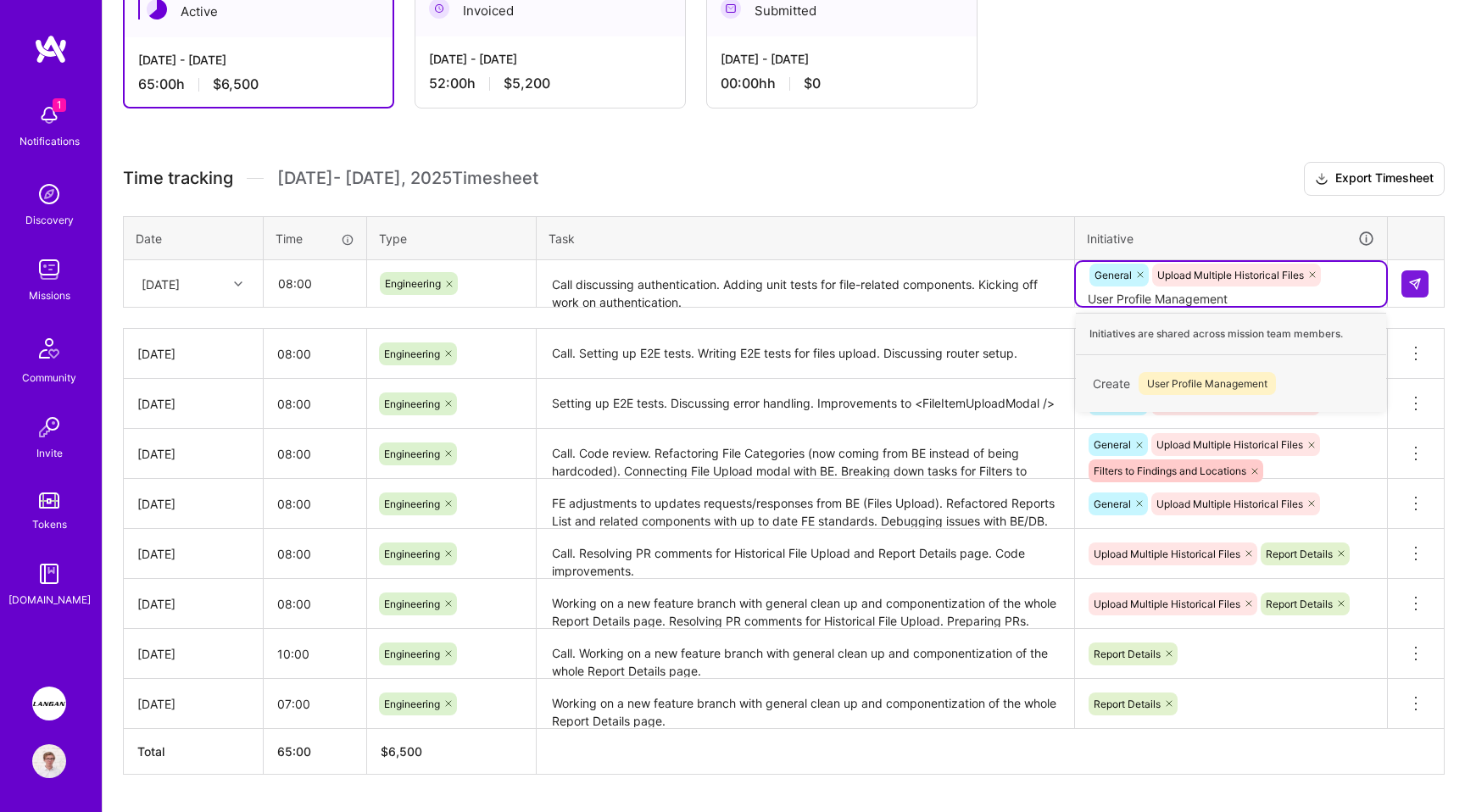
click at [1185, 380] on span "User Profile Management" at bounding box center [1207, 383] width 137 height 23
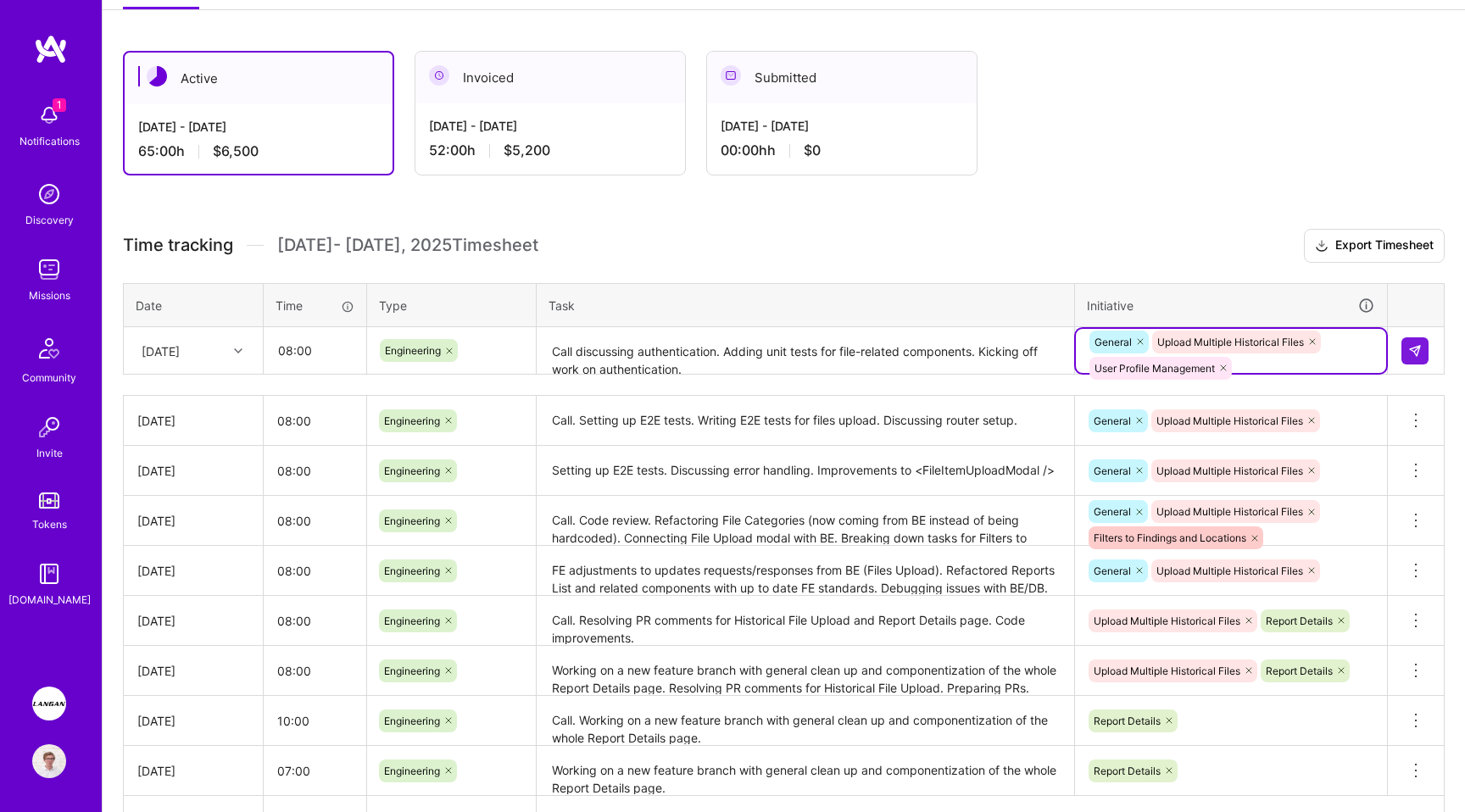
scroll to position [257, 0]
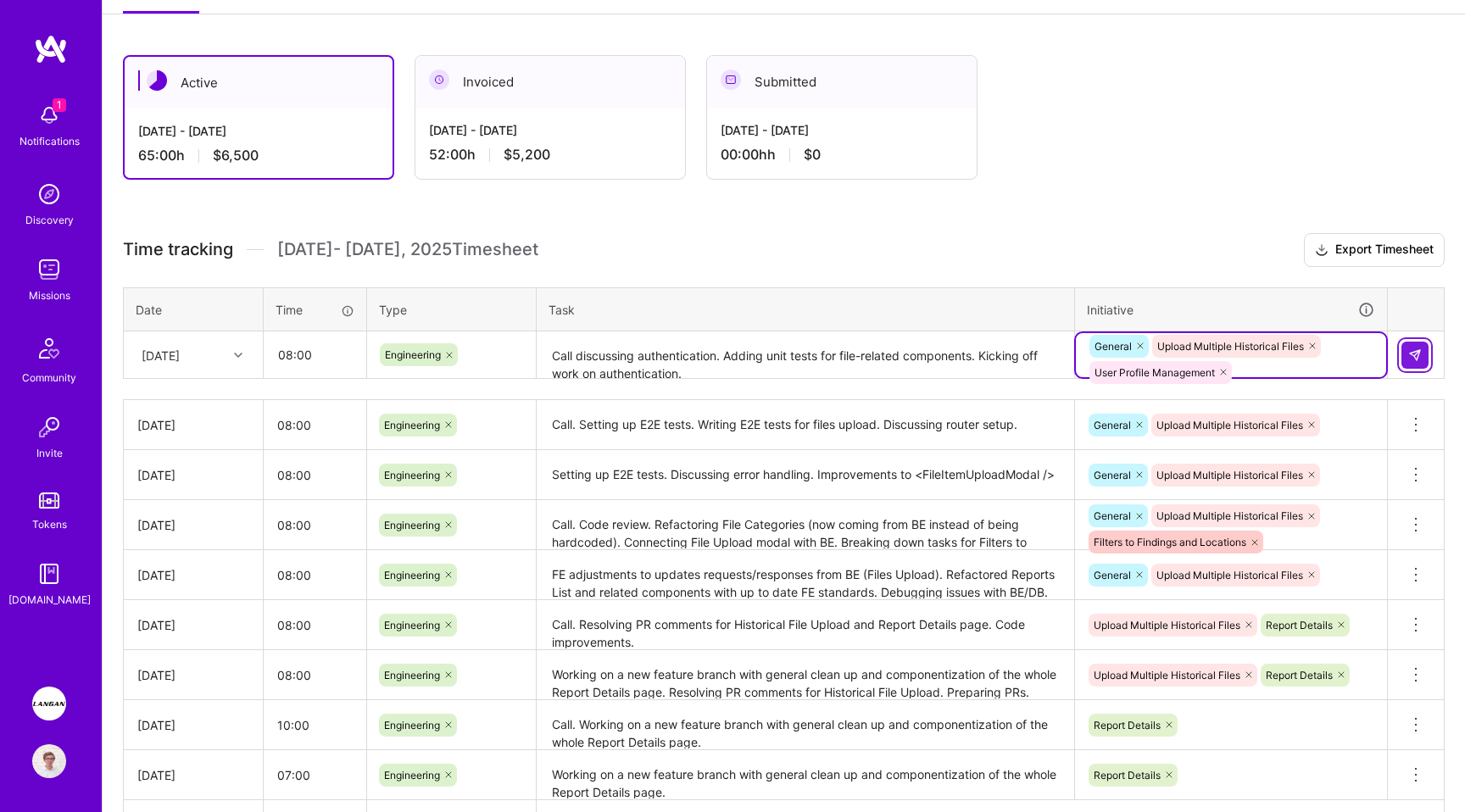
click at [1416, 348] on img at bounding box center [1416, 355] width 14 height 14
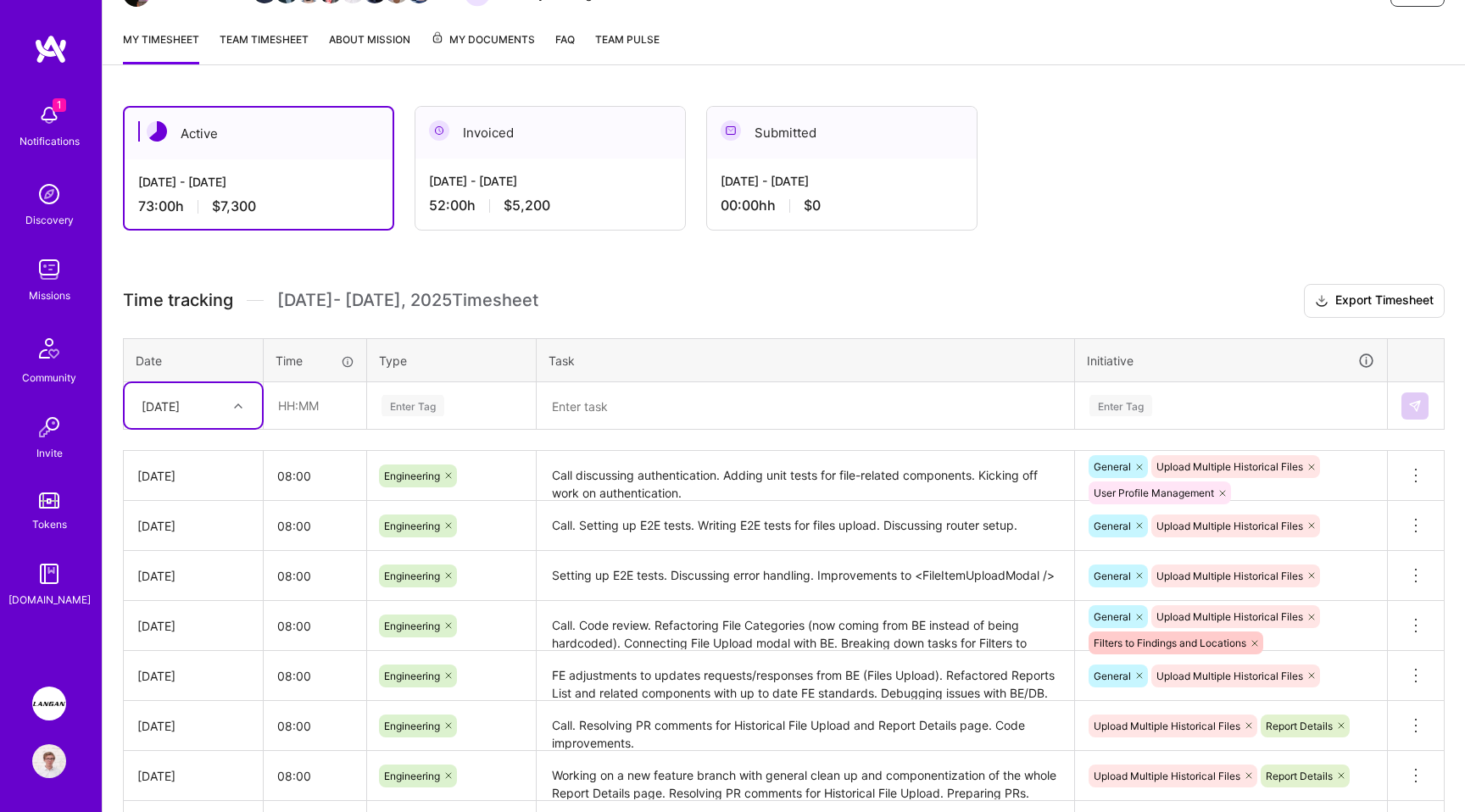
scroll to position [82, 0]
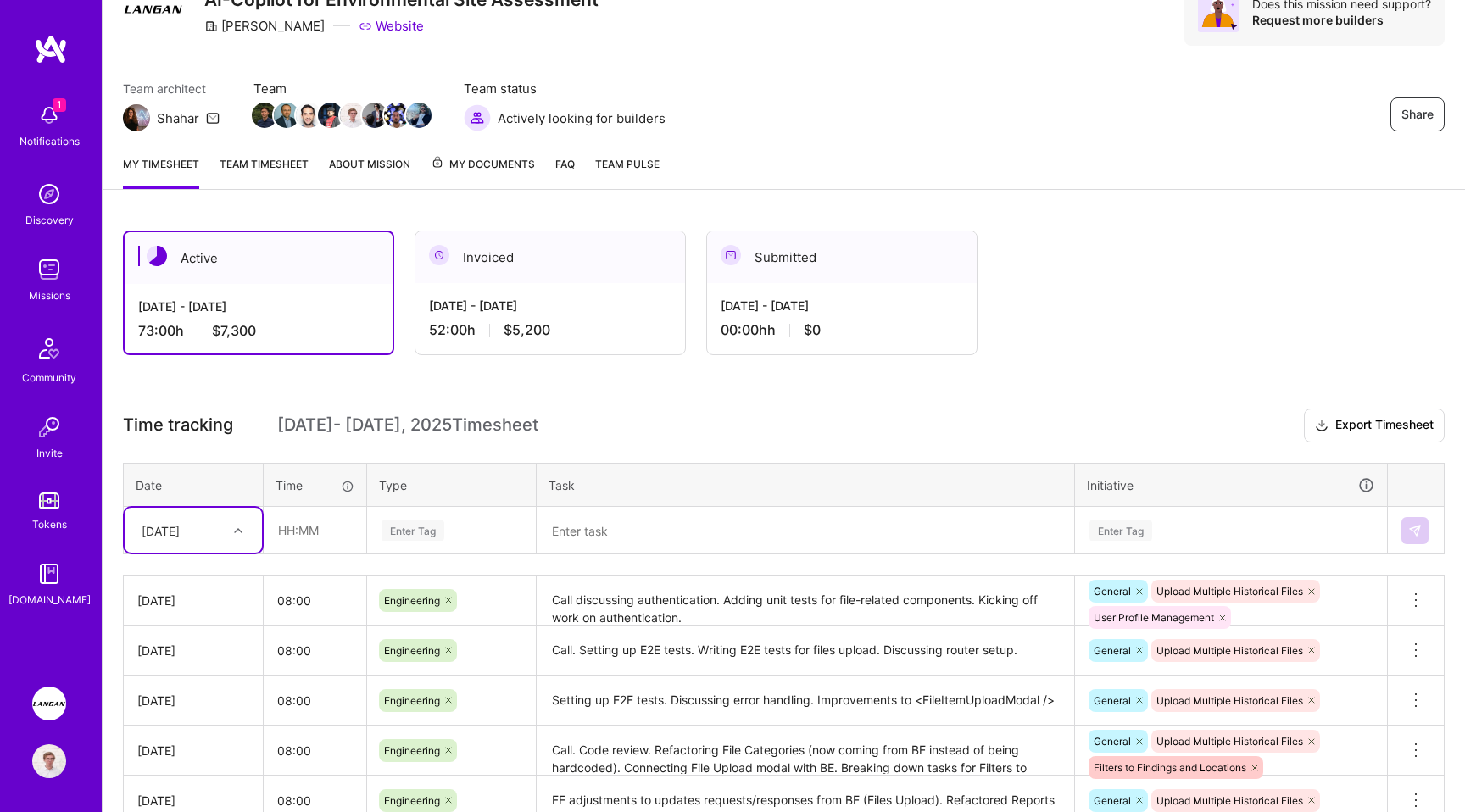
click at [810, 117] on div "Team architect Shahar Team Team status Actively looking for builders Share" at bounding box center [783, 106] width 1322 height 52
click at [52, 49] on img at bounding box center [51, 49] width 34 height 31
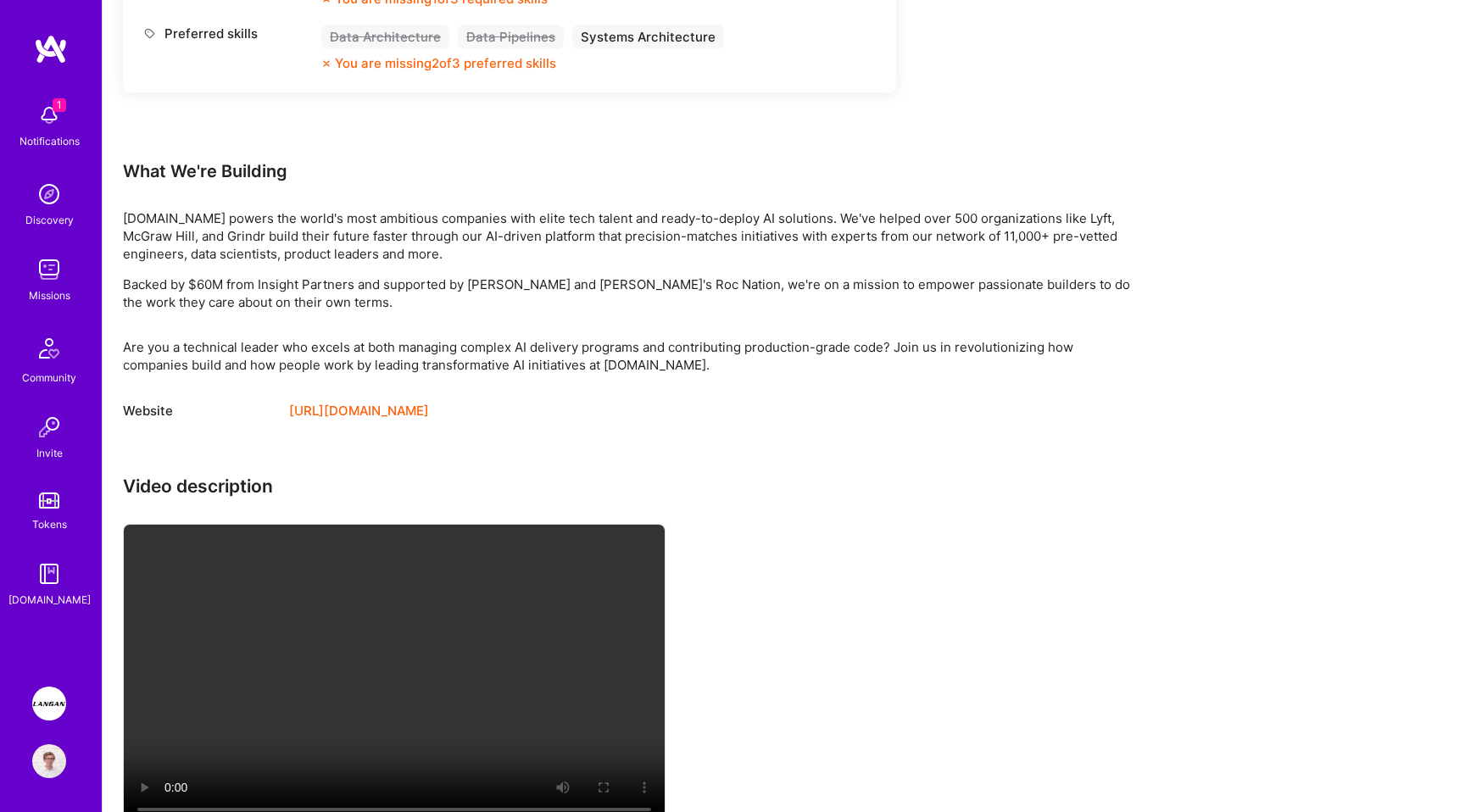
scroll to position [1638, 0]
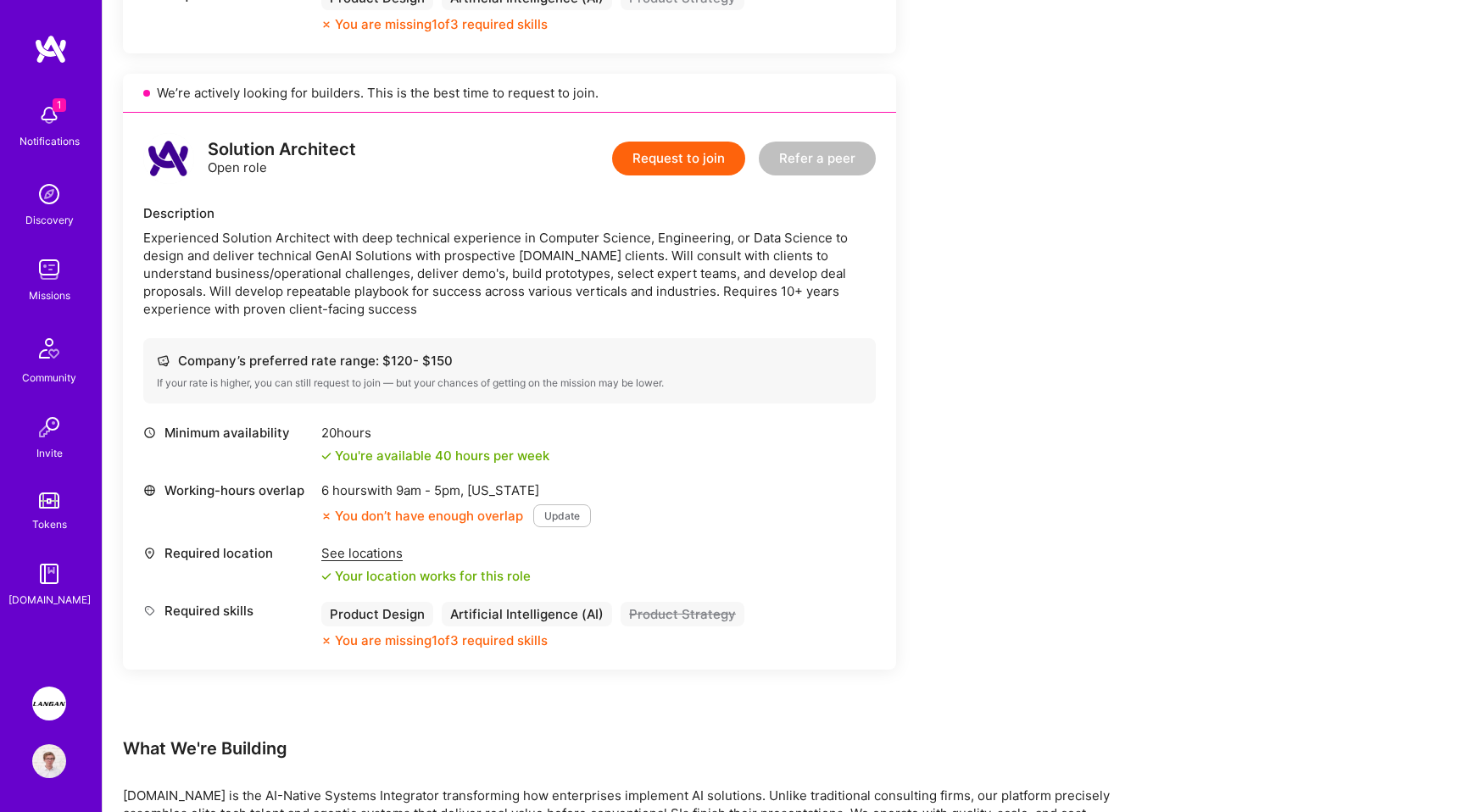
scroll to position [2504, 0]
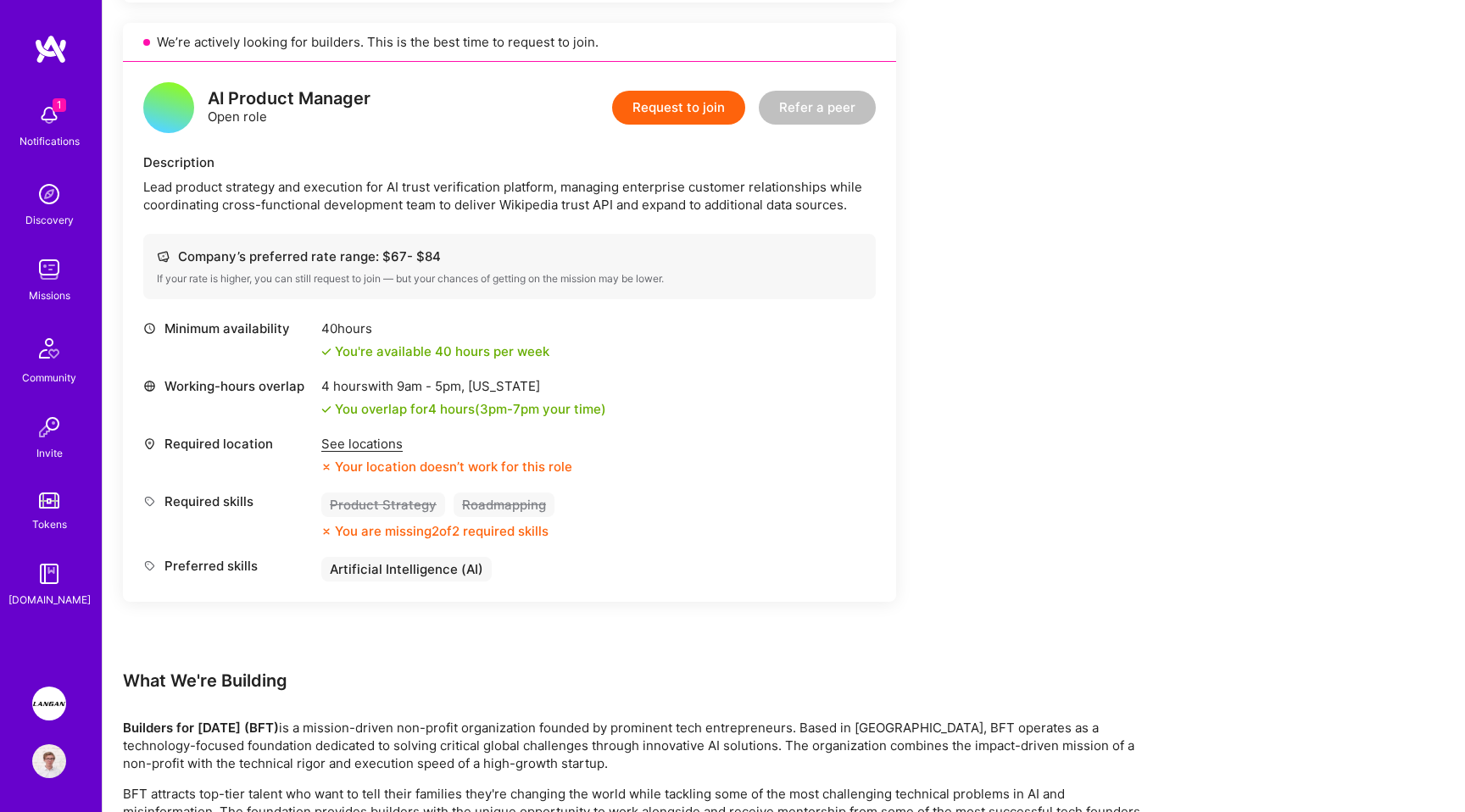
scroll to position [2157, 0]
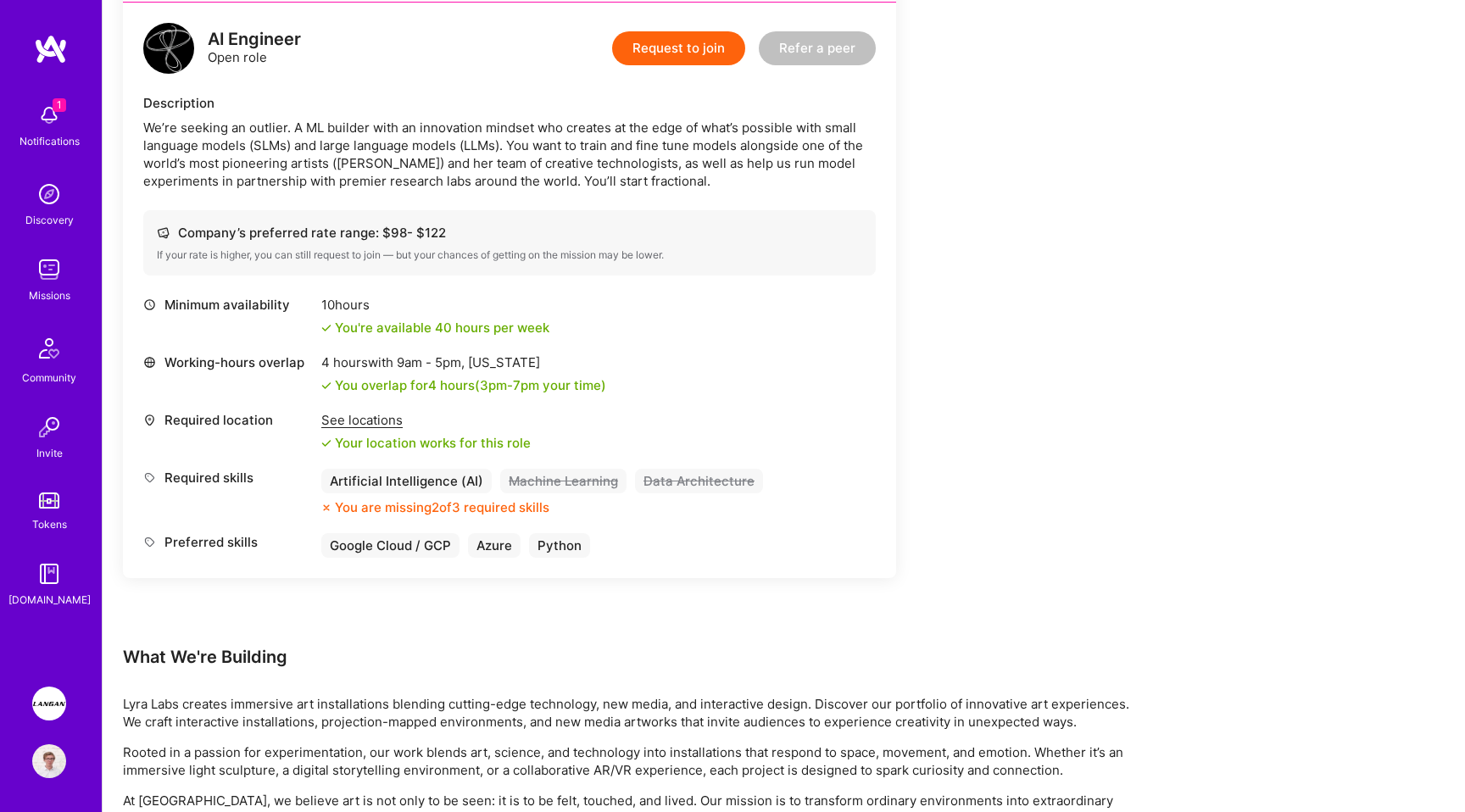
scroll to position [189, 0]
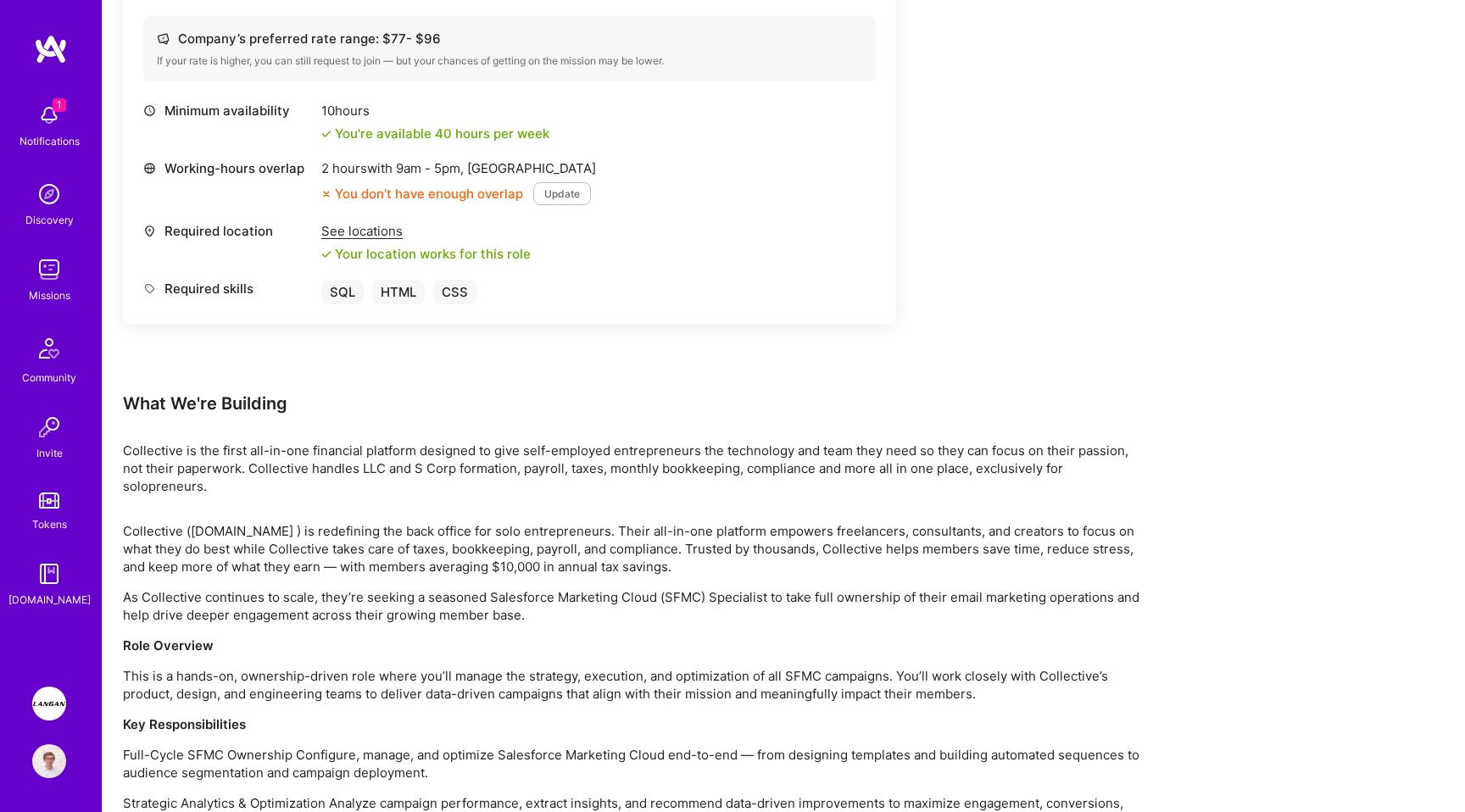
scroll to position [792, 0]
